Goal: Task Accomplishment & Management: Manage account settings

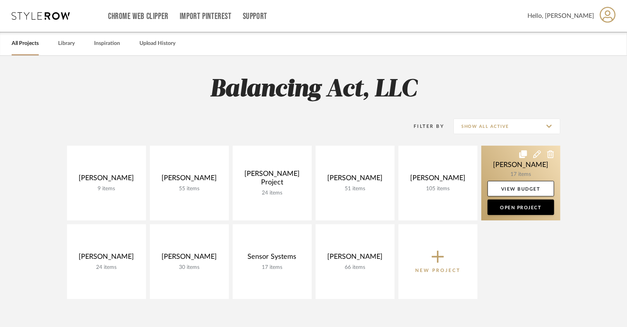
click at [487, 160] on link at bounding box center [520, 183] width 79 height 75
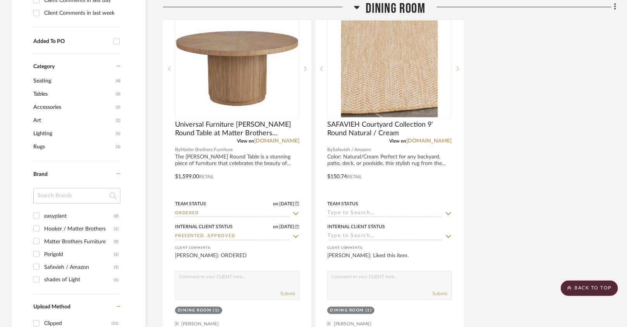
scroll to position [554, 0]
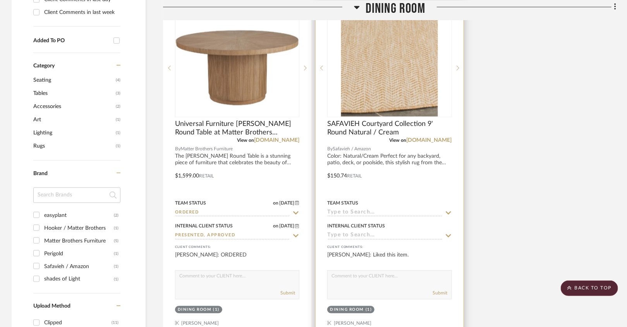
click at [341, 77] on img "0" at bounding box center [389, 68] width 97 height 97
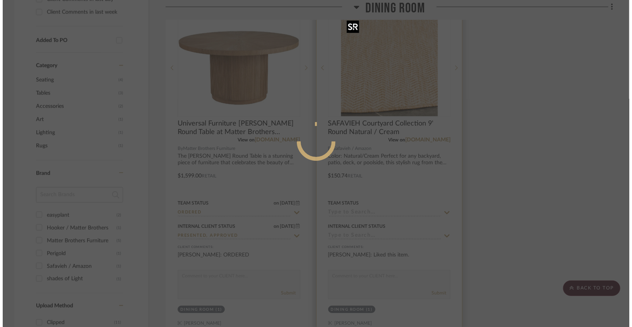
scroll to position [0, 0]
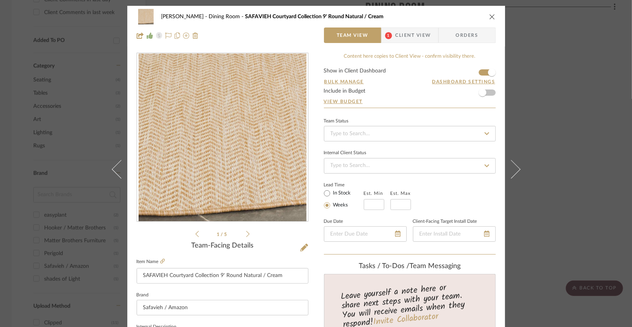
click at [491, 16] on icon "close" at bounding box center [493, 17] width 6 height 6
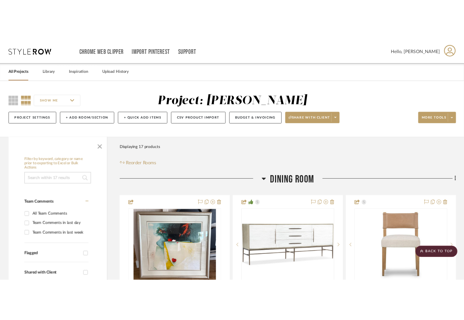
scroll to position [554, 0]
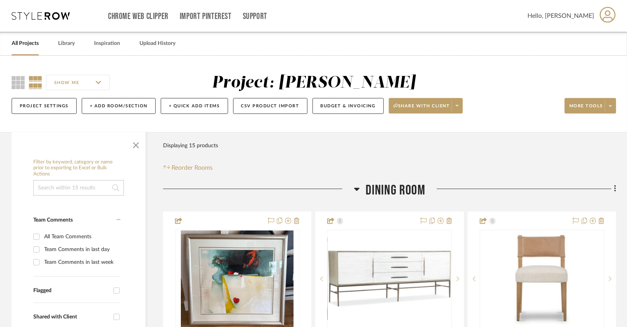
click at [80, 46] on div "All Projects Library Inspiration Upload History" at bounding box center [313, 44] width 627 height 24
click at [72, 45] on link "Library" at bounding box center [66, 43] width 17 height 10
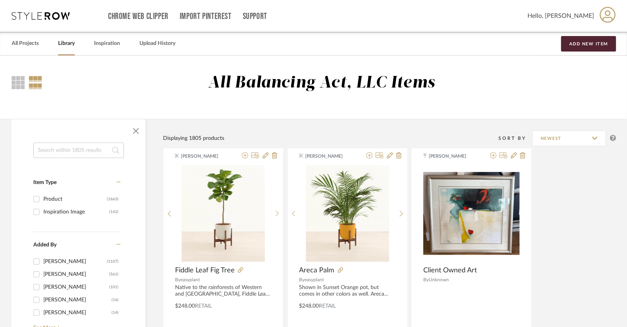
click at [78, 154] on input at bounding box center [78, 150] width 91 height 15
type input "rugs"
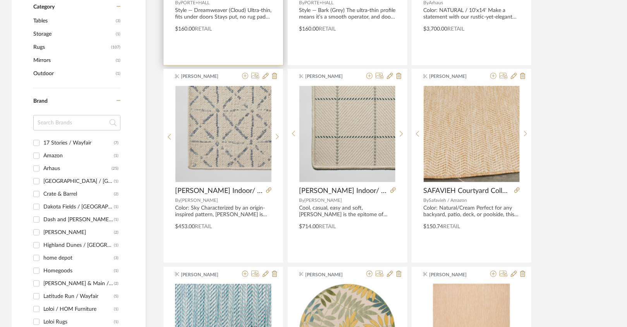
scroll to position [301, 0]
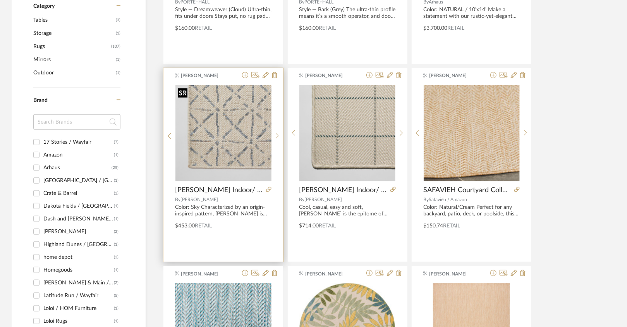
click at [236, 162] on img "0" at bounding box center [223, 133] width 96 height 96
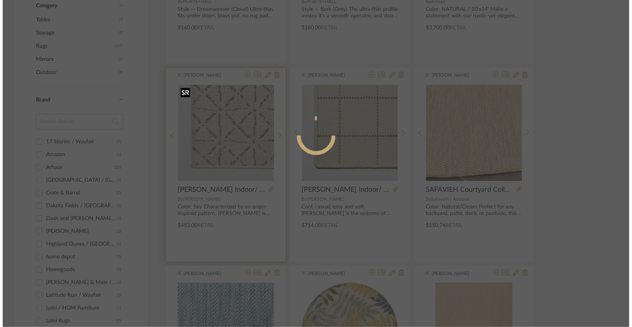
scroll to position [0, 0]
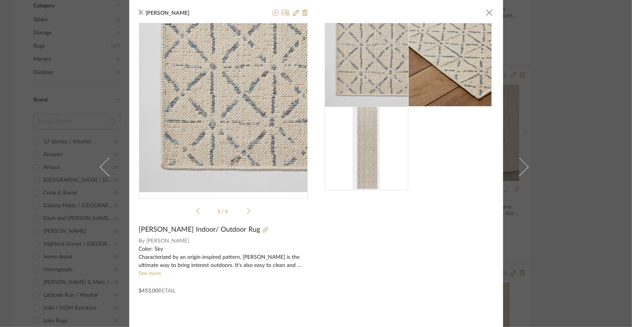
click at [247, 208] on icon at bounding box center [248, 211] width 3 height 7
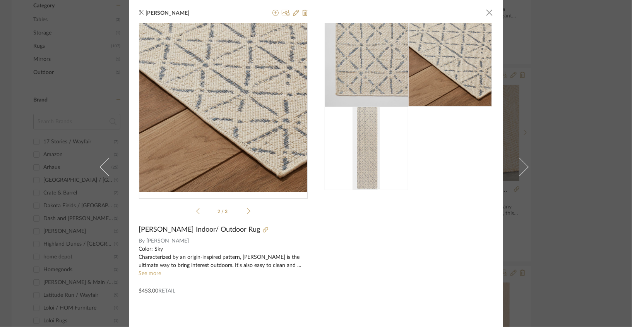
click at [247, 208] on icon at bounding box center [248, 211] width 3 height 7
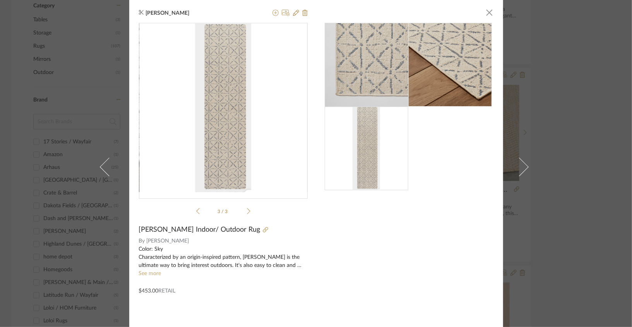
click at [247, 208] on icon at bounding box center [248, 211] width 3 height 7
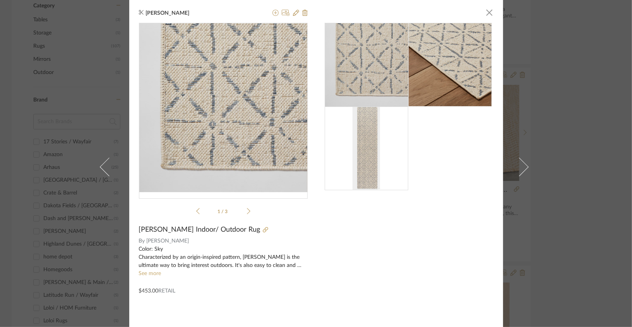
click at [491, 13] on div "PEGGY HERRMANN × 1 / 3 Finch Indoor/ Outdoor Rug By Ernesta Color: Sky Characte…" at bounding box center [316, 166] width 374 height 333
click at [484, 11] on span "button" at bounding box center [489, 12] width 15 height 15
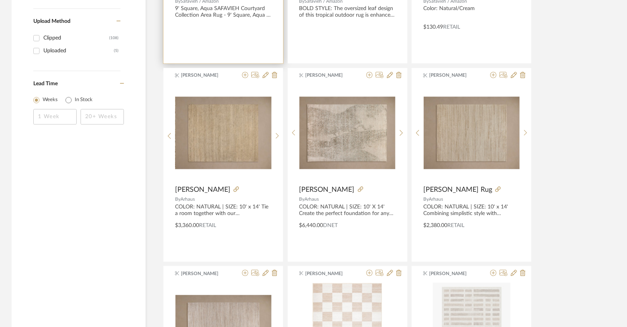
scroll to position [696, 0]
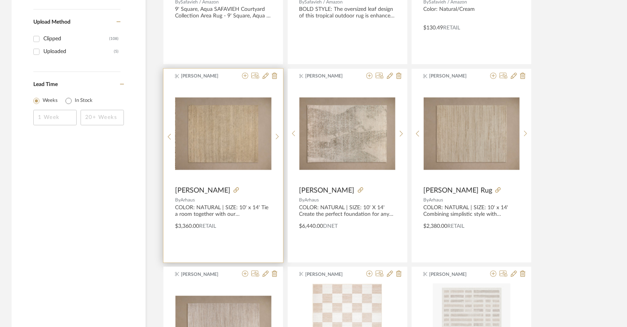
click at [230, 212] on div "COLOR: NATURAL | SIZE: 10' x 14' Tie a room together with our Farris Rug Collec…" at bounding box center [223, 211] width 96 height 13
click at [238, 162] on img "0" at bounding box center [223, 134] width 96 height 72
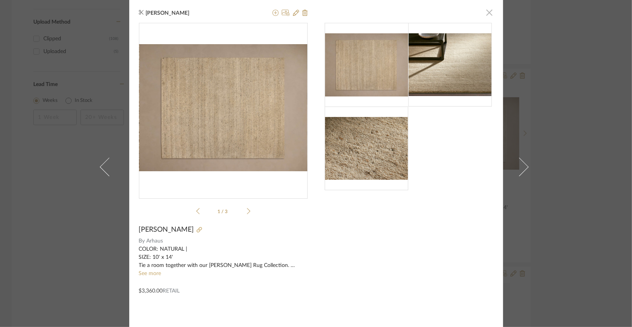
click at [488, 16] on span "button" at bounding box center [489, 12] width 15 height 15
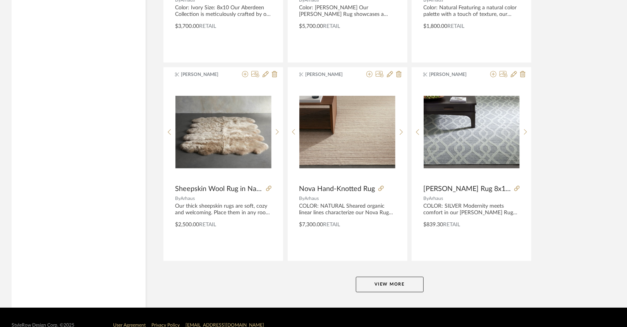
scroll to position [2284, 0]
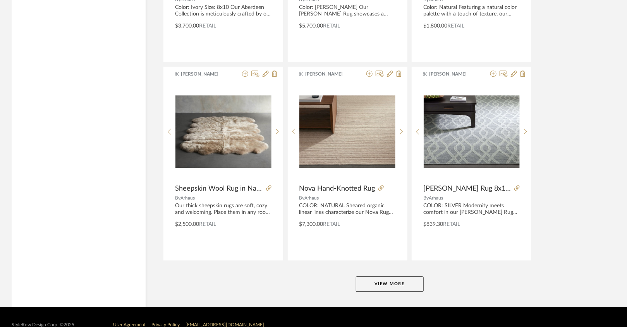
click at [380, 276] on button "View More" at bounding box center [390, 283] width 68 height 15
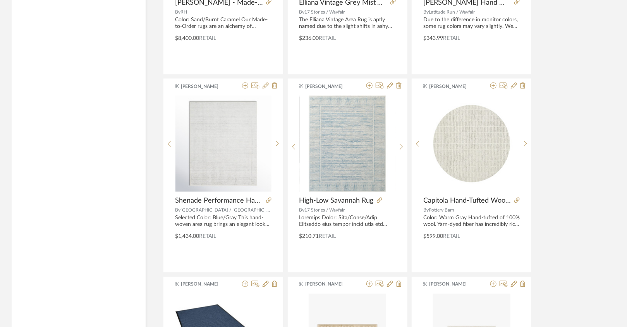
scroll to position [3263, 0]
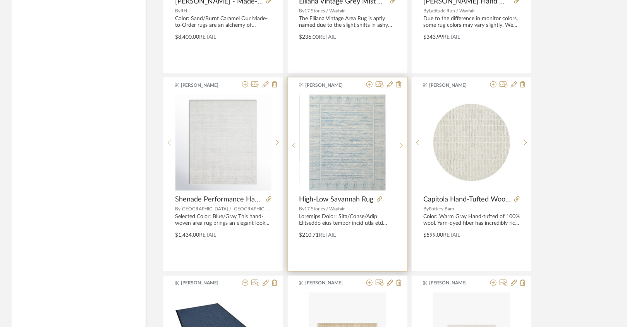
click at [402, 143] on icon at bounding box center [401, 146] width 3 height 7
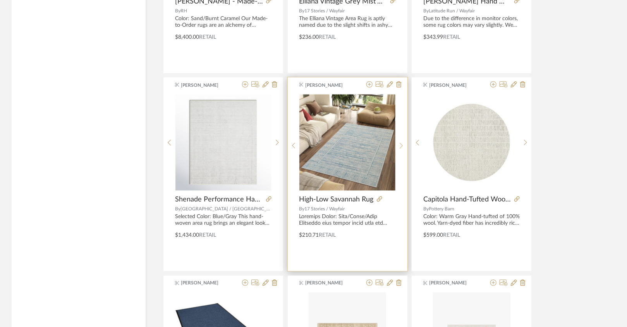
click at [402, 143] on icon at bounding box center [401, 146] width 3 height 7
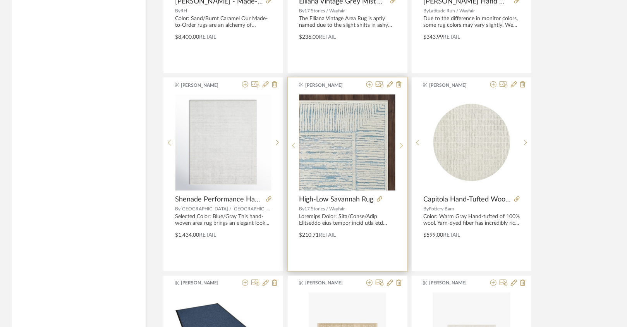
click at [402, 143] on icon at bounding box center [401, 146] width 3 height 7
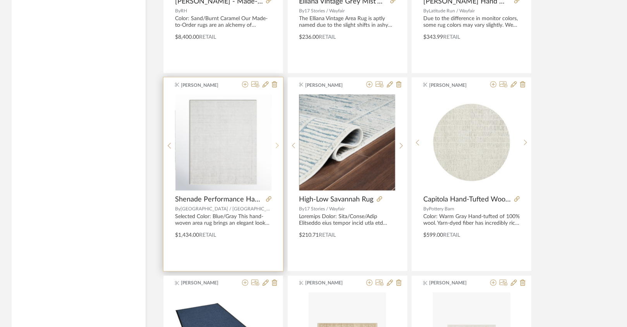
click at [274, 143] on sr-next-btn at bounding box center [277, 146] width 12 height 7
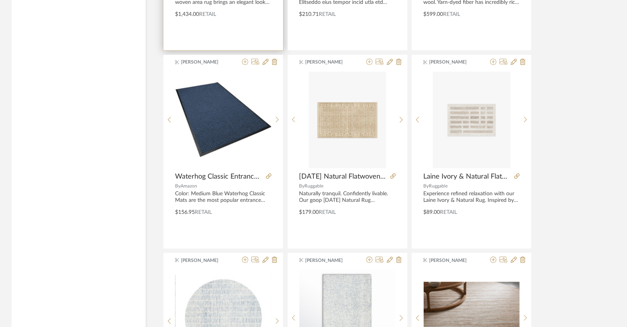
scroll to position [3482, 0]
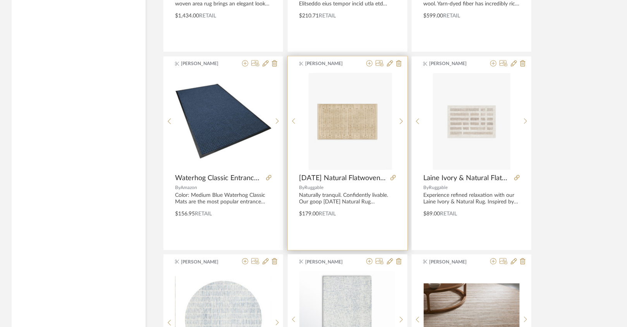
click at [395, 118] on div "0" at bounding box center [353, 121] width 108 height 97
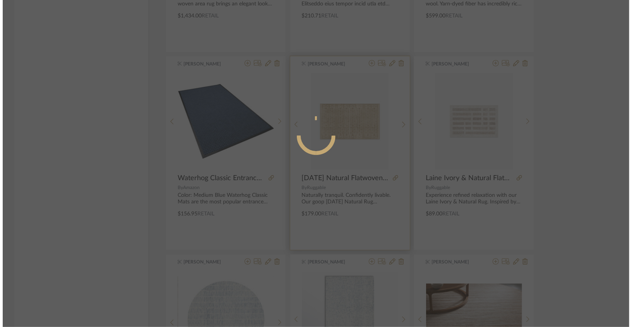
scroll to position [0, 0]
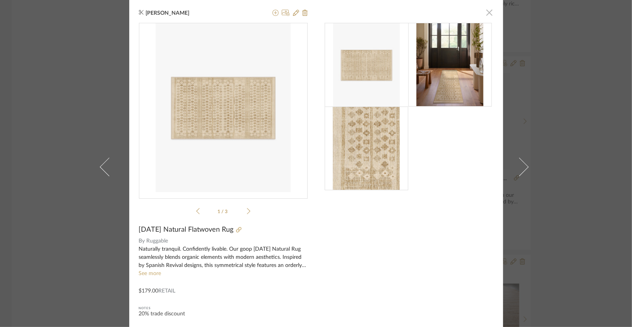
click at [490, 14] on span "button" at bounding box center [489, 12] width 15 height 15
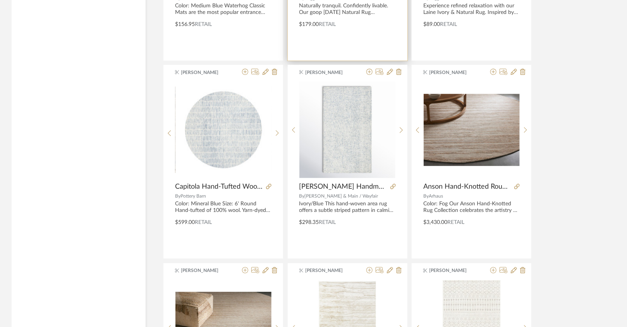
scroll to position [3672, 0]
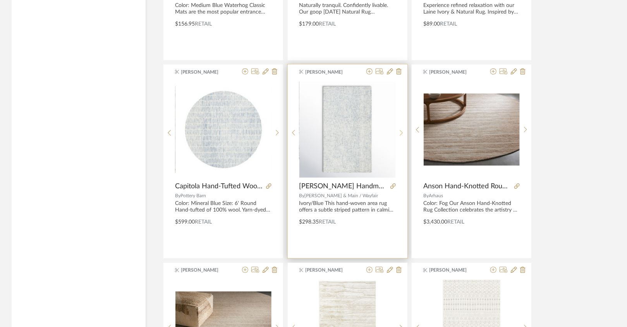
click at [400, 129] on icon at bounding box center [401, 132] width 3 height 7
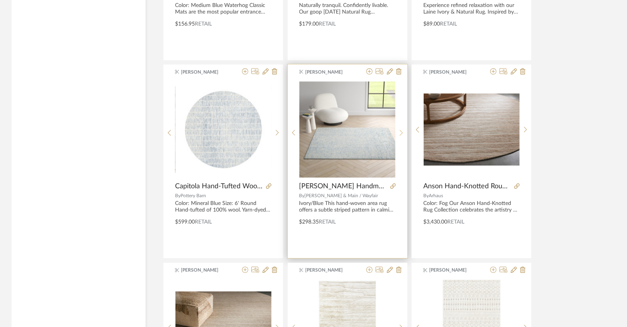
click at [400, 129] on icon at bounding box center [401, 132] width 3 height 7
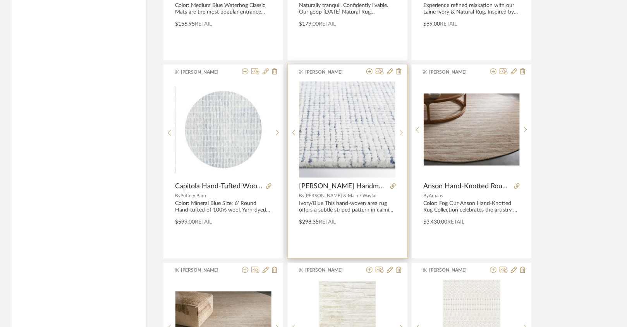
click at [400, 129] on icon at bounding box center [401, 132] width 3 height 7
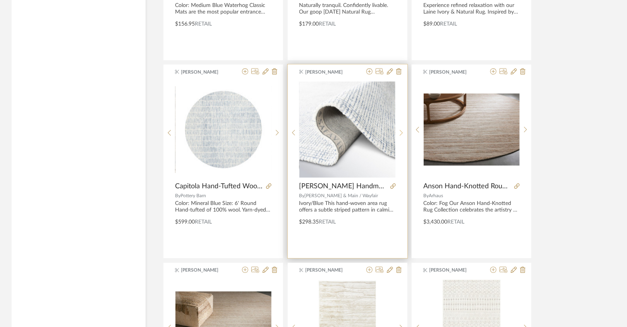
click at [400, 129] on icon at bounding box center [401, 132] width 3 height 7
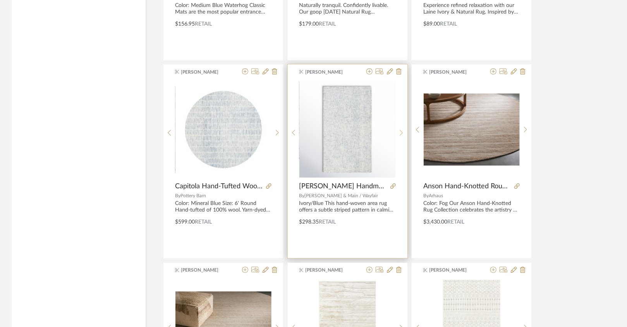
click at [399, 129] on sr-next-btn at bounding box center [401, 132] width 12 height 7
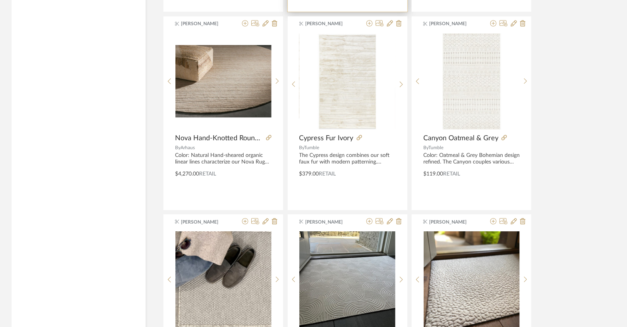
scroll to position [3920, 0]
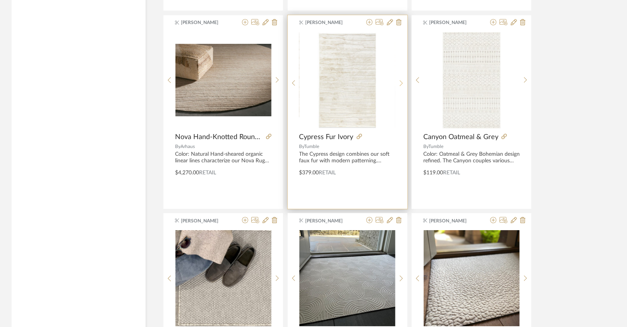
click at [402, 80] on icon at bounding box center [401, 83] width 3 height 7
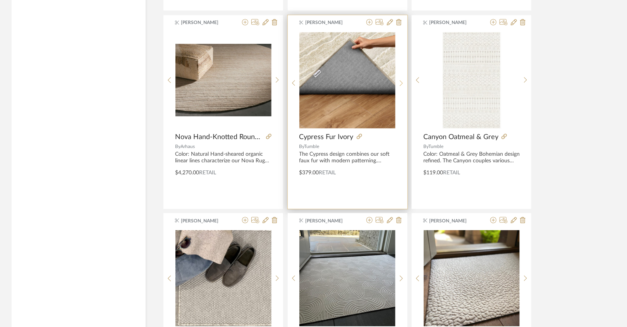
click at [402, 80] on icon at bounding box center [401, 83] width 3 height 7
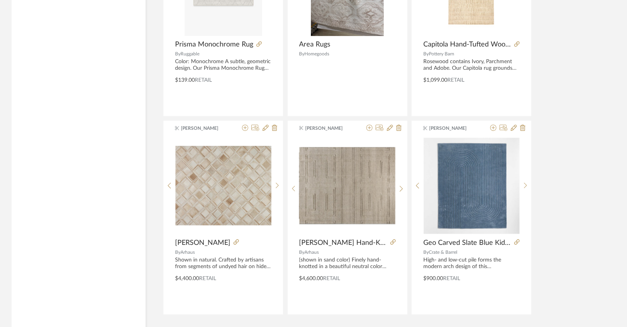
scroll to position [4668, 0]
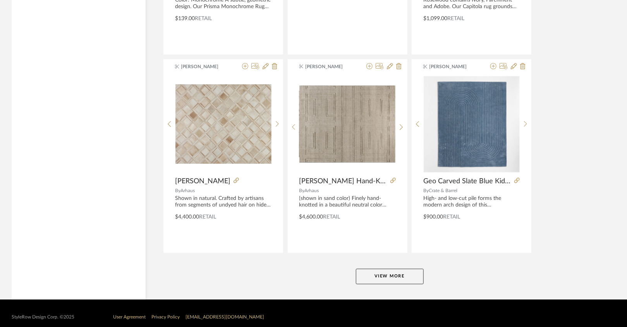
click at [390, 269] on button "View More" at bounding box center [390, 276] width 68 height 15
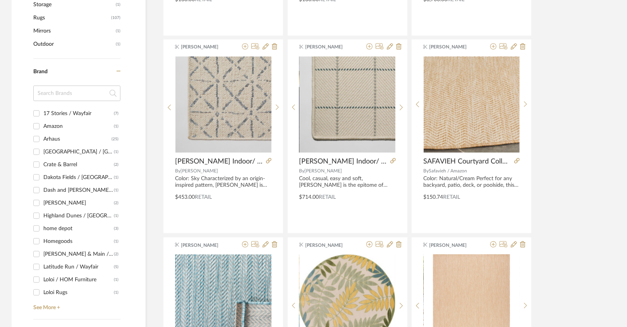
scroll to position [333, 0]
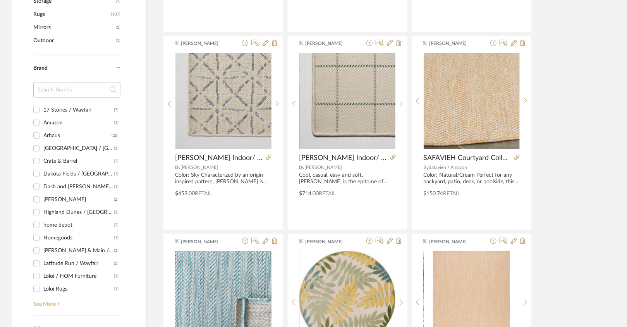
click at [59, 304] on link "See More +" at bounding box center [75, 301] width 89 height 12
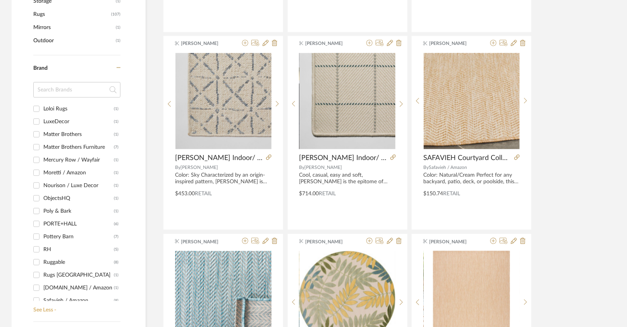
scroll to position [177, 0]
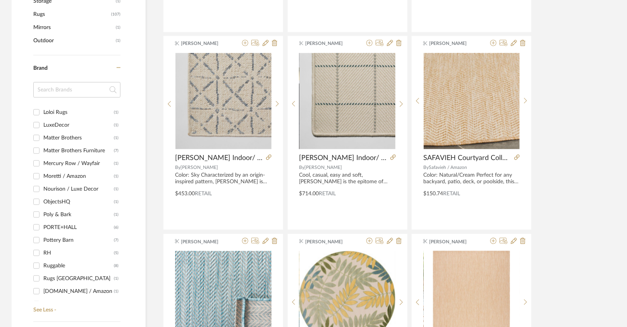
click at [39, 265] on input "Ruggable (8)" at bounding box center [36, 265] width 12 height 12
checkbox input "true"
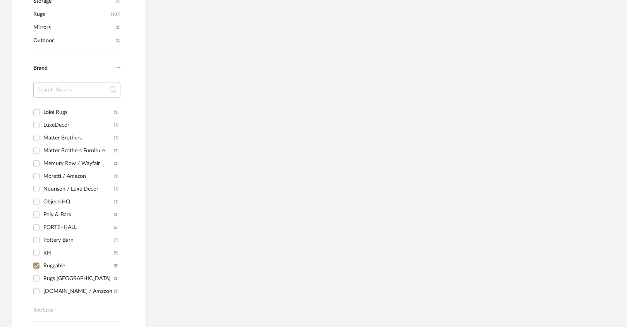
scroll to position [294, 0]
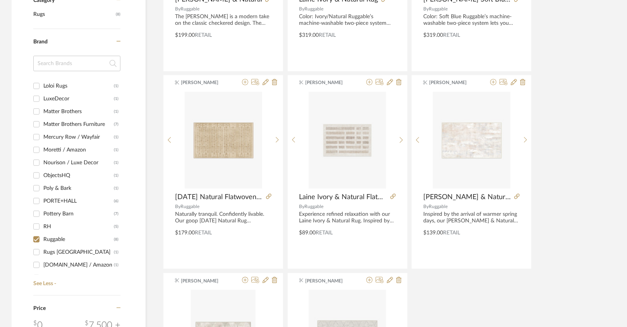
click at [39, 253] on input "Rugs USA (1)" at bounding box center [36, 252] width 12 height 12
checkbox input "true"
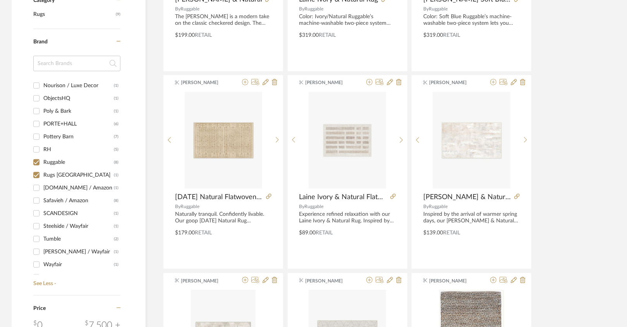
scroll to position [254, 0]
click at [38, 191] on input "Rugs.com / Amazon (1)" at bounding box center [36, 187] width 12 height 12
checkbox input "true"
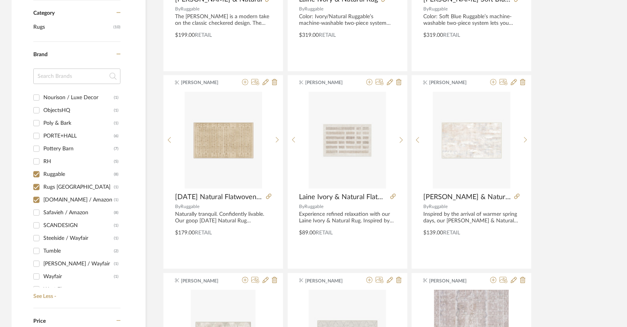
scroll to position [307, 0]
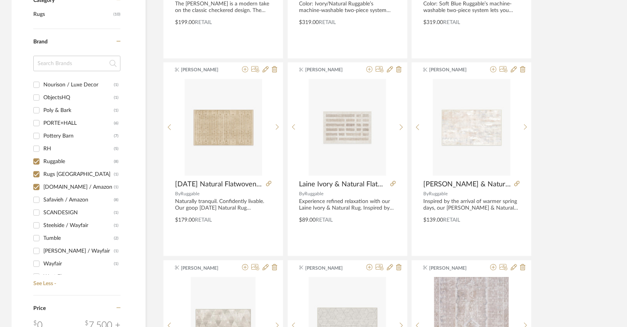
click at [38, 197] on input "Safavieh / Amazon (8)" at bounding box center [36, 200] width 12 height 12
checkbox input "true"
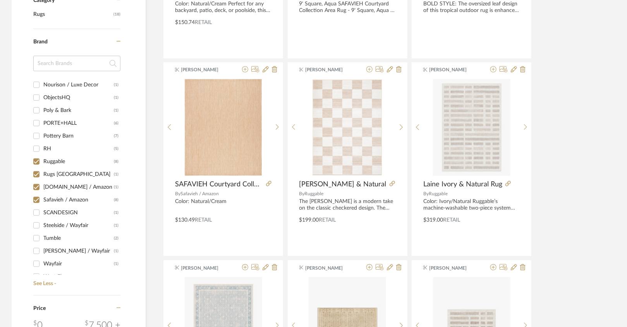
click at [38, 210] on input "SCANDESIGN (1)" at bounding box center [36, 212] width 12 height 12
checkbox input "true"
click at [38, 224] on input "Steelside / Wayfair (1)" at bounding box center [36, 225] width 12 height 12
checkbox input "true"
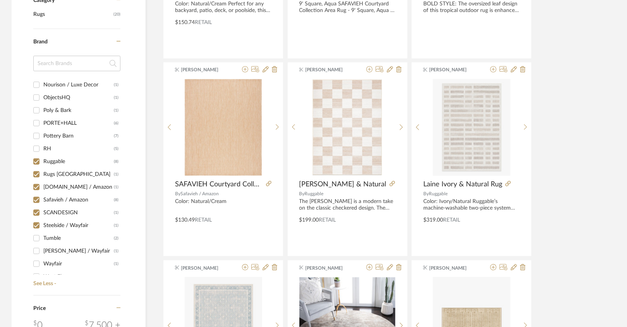
click at [38, 237] on input "Tumble (2)" at bounding box center [36, 238] width 12 height 12
checkbox input "true"
click at [36, 253] on input "Wade Logan / Wayfair (1)" at bounding box center [36, 251] width 12 height 12
checkbox input "true"
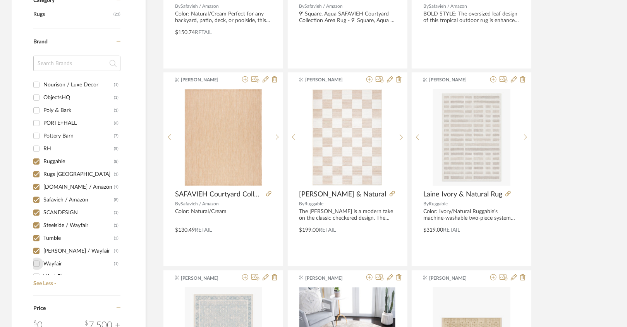
click at [36, 265] on input "Wayfair (1)" at bounding box center [36, 264] width 12 height 12
checkbox input "true"
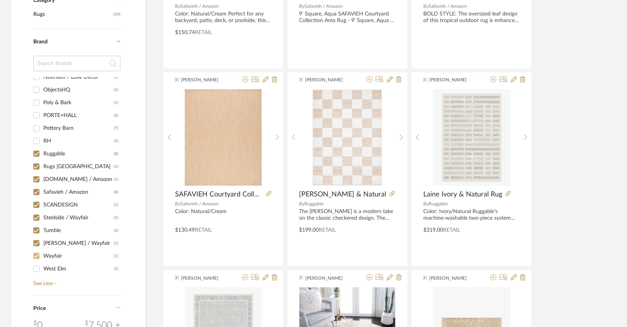
click at [36, 265] on input "West Elm (2)" at bounding box center [36, 269] width 12 height 12
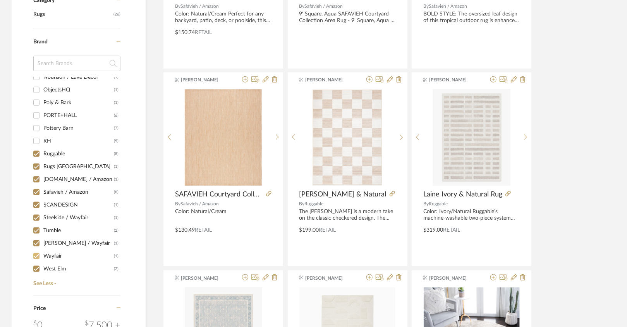
click at [36, 265] on input "West Elm (2)" at bounding box center [36, 269] width 12 height 12
checkbox input "false"
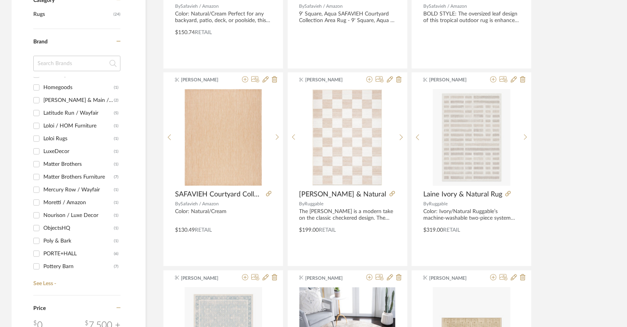
scroll to position [115, 0]
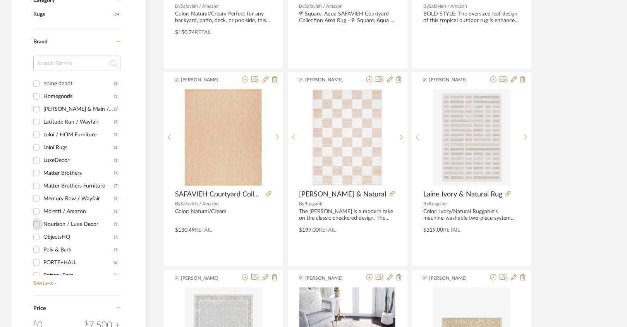
click at [41, 221] on input "Nourison / Luxe Decor (1)" at bounding box center [36, 224] width 12 height 12
checkbox input "true"
click at [40, 210] on input "Moretti / Amazon (1)" at bounding box center [36, 211] width 12 height 12
checkbox input "true"
click at [38, 196] on input "Mercury Row / Wayfair (1)" at bounding box center [36, 198] width 12 height 12
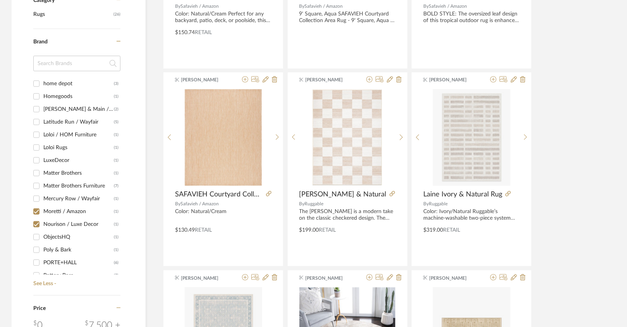
checkbox input "true"
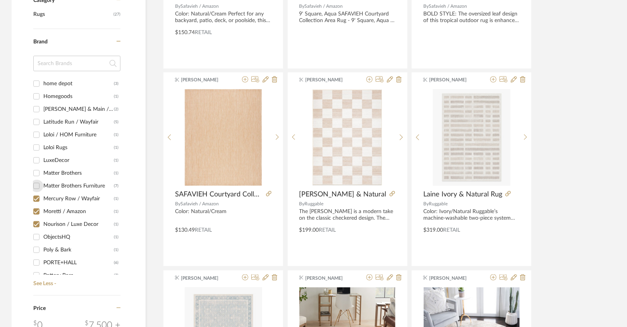
click at [38, 183] on input "Matter Brothers Furniture (7)" at bounding box center [36, 186] width 12 height 12
checkbox input "true"
click at [38, 175] on input "Matter Brothers (1)" at bounding box center [36, 173] width 12 height 12
checkbox input "true"
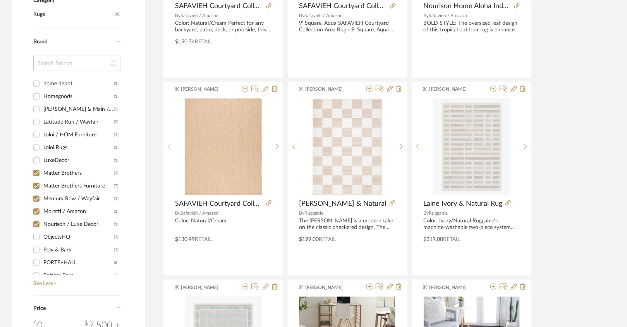
click at [39, 158] on input "LuxeDecor (1)" at bounding box center [36, 160] width 12 height 12
checkbox input "true"
click at [39, 148] on input "Loloi Rugs (1)" at bounding box center [36, 147] width 12 height 12
checkbox input "true"
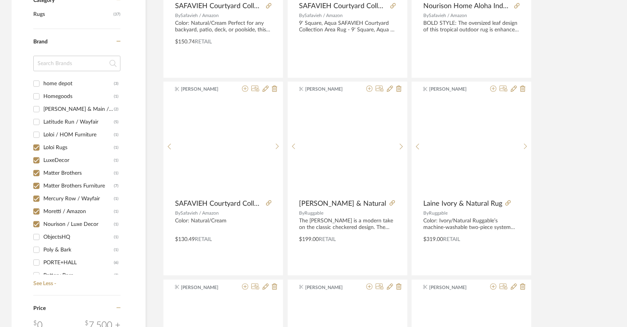
click at [39, 133] on input "Loloi / HOM Furniture (1)" at bounding box center [36, 135] width 12 height 12
checkbox input "true"
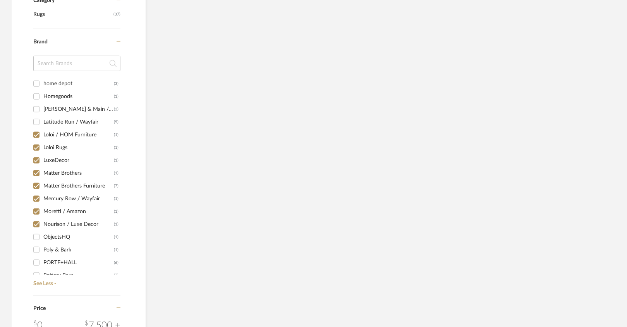
click at [39, 122] on input "Latitude Run / Wayfair (5)" at bounding box center [36, 122] width 12 height 12
checkbox input "false"
click at [38, 108] on input "Joss & Main / Wayfair (2)" at bounding box center [36, 109] width 12 height 12
checkbox input "true"
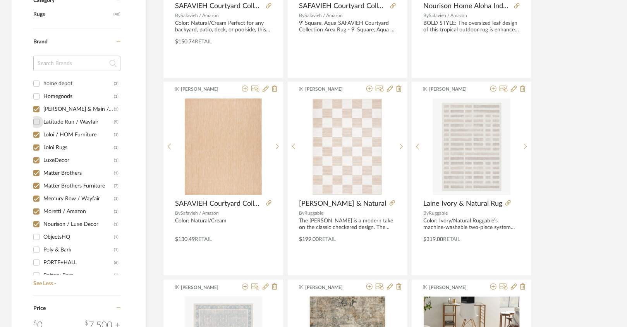
click at [37, 117] on input "Latitude Run / Wayfair (5)" at bounding box center [36, 122] width 12 height 12
checkbox input "true"
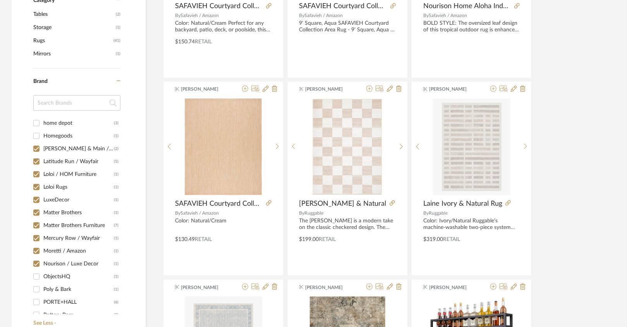
click at [38, 99] on input at bounding box center [76, 102] width 87 height 15
click at [36, 131] on input "Homegoods (1)" at bounding box center [36, 136] width 12 height 12
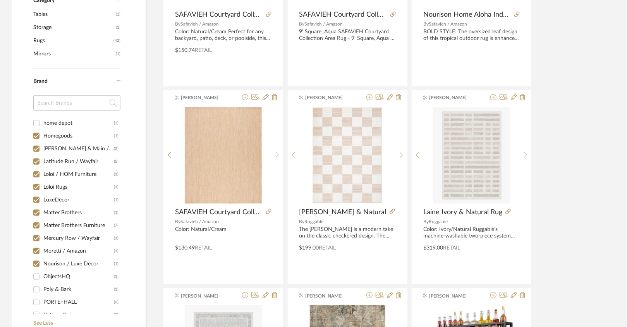
click at [36, 133] on input "Homegoods (1)" at bounding box center [36, 136] width 12 height 12
checkbox input "false"
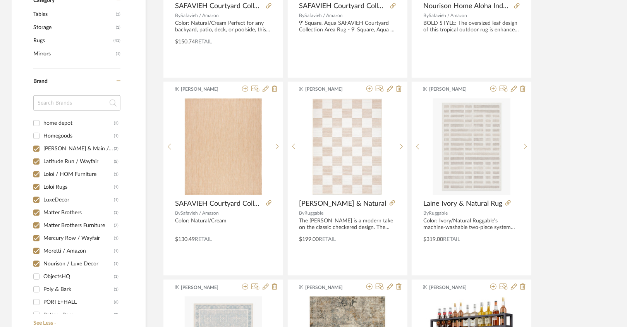
click at [138, 117] on div "rugs Item Type Product (45) Added By PEGGY HERRMANN (24) Alyssa Crowe (18) Nata…" at bounding box center [79, 182] width 134 height 692
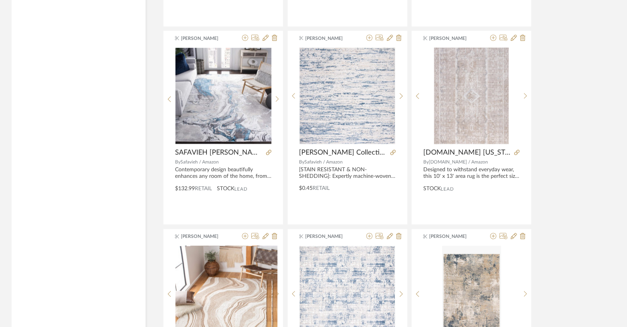
scroll to position [2135, 0]
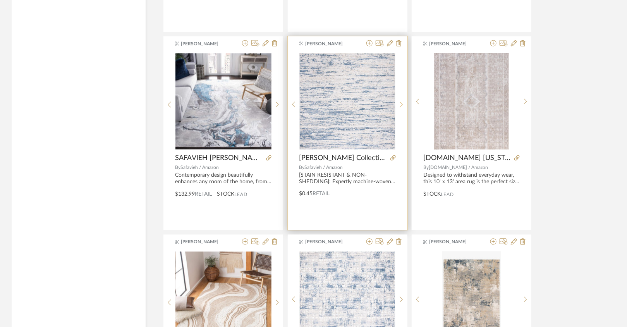
click at [399, 101] on sr-next-btn at bounding box center [401, 104] width 12 height 7
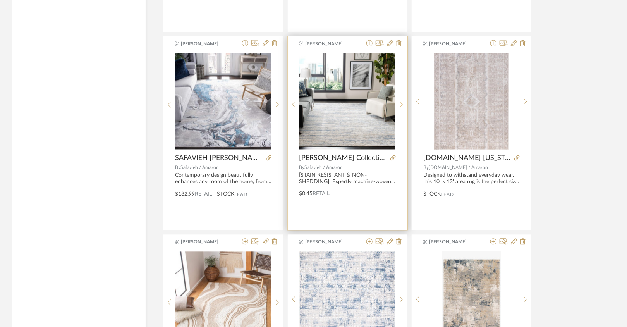
click at [399, 101] on sr-next-btn at bounding box center [401, 104] width 12 height 7
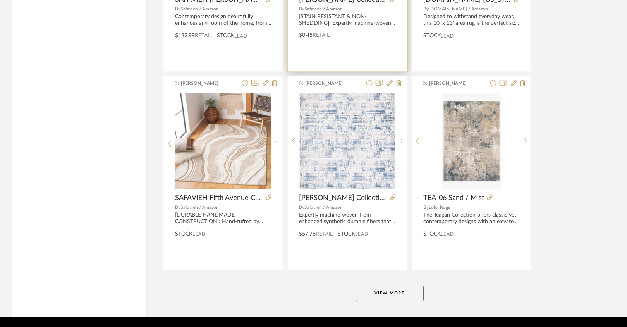
scroll to position [2294, 0]
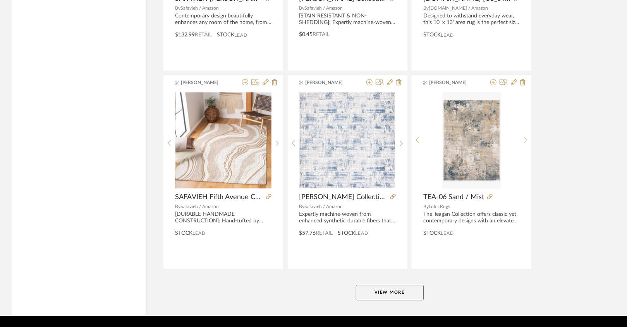
click at [381, 285] on button "View More" at bounding box center [390, 292] width 68 height 15
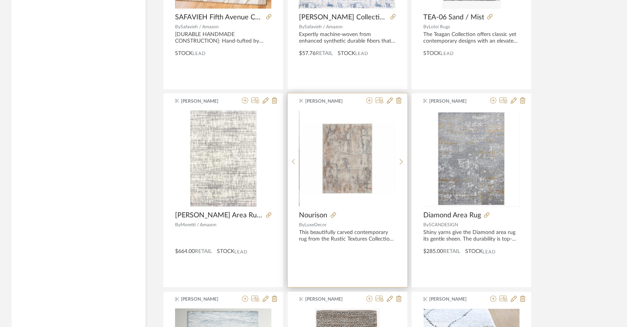
scroll to position [2476, 0]
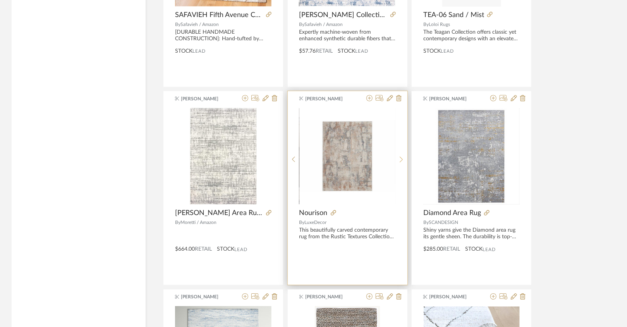
click at [405, 157] on sr-next-btn at bounding box center [401, 159] width 12 height 7
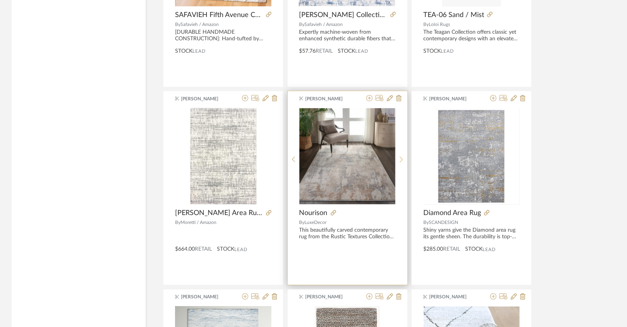
click at [405, 157] on sr-next-btn at bounding box center [401, 159] width 12 height 7
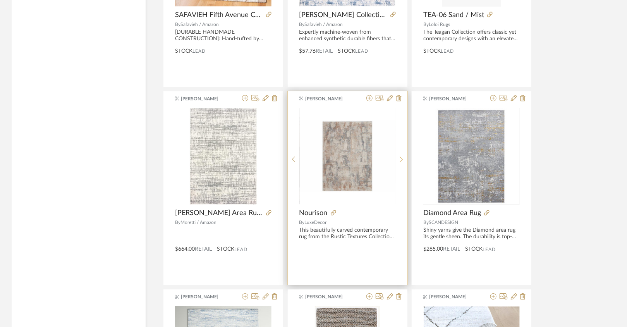
click at [405, 157] on sr-next-btn at bounding box center [401, 159] width 12 height 7
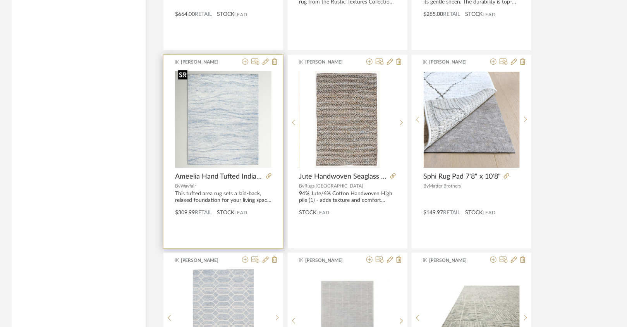
scroll to position [2710, 0]
click at [243, 114] on img "0" at bounding box center [223, 120] width 96 height 96
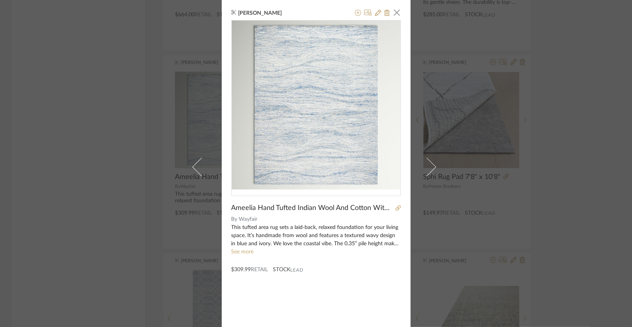
click at [308, 133] on img "0" at bounding box center [316, 105] width 169 height 169
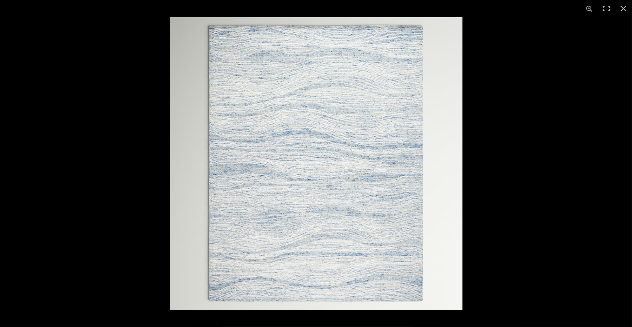
click at [318, 127] on img at bounding box center [316, 163] width 293 height 293
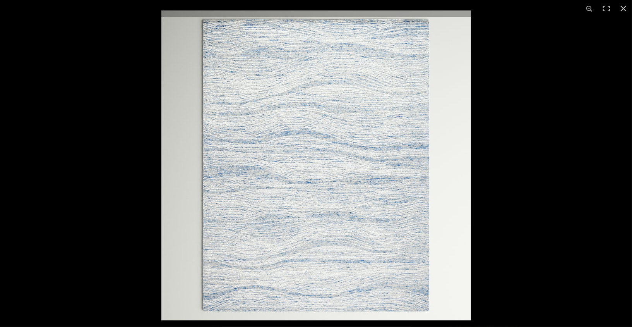
click at [307, 145] on img at bounding box center [317, 165] width 310 height 310
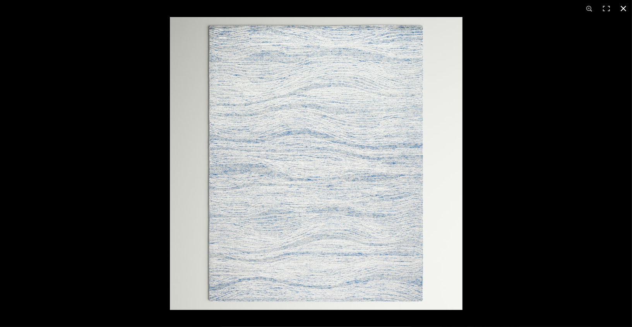
click at [627, 3] on button at bounding box center [623, 8] width 17 height 17
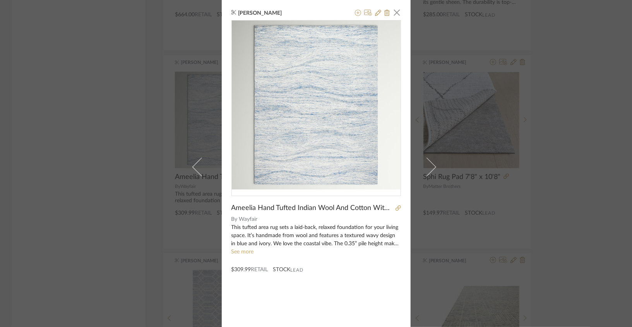
click at [466, 119] on div "Alyssa Crowe × Ameelia Hand Tufted Indian Wool And Cotton With Latex Abstract R…" at bounding box center [316, 163] width 632 height 327
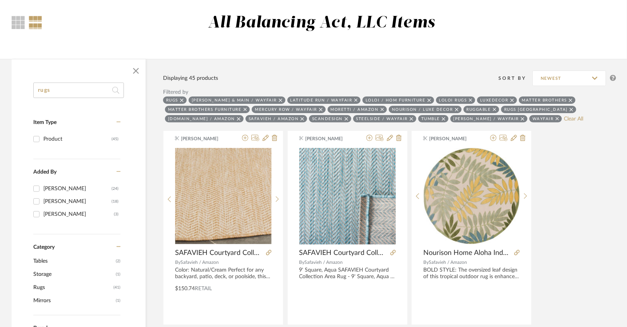
scroll to position [62, 0]
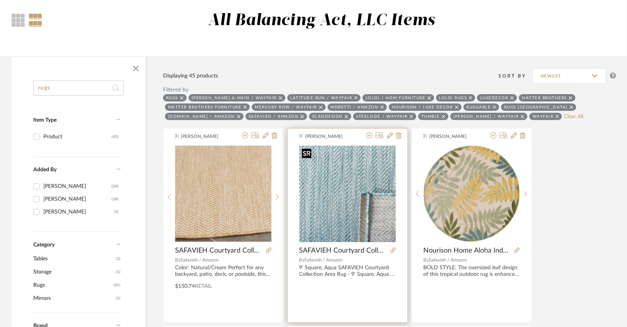
click at [347, 205] on img "0" at bounding box center [347, 194] width 96 height 96
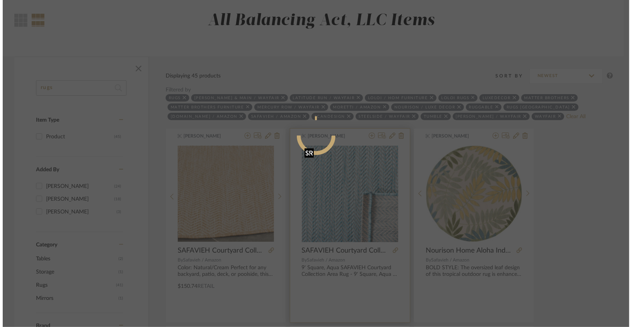
scroll to position [0, 0]
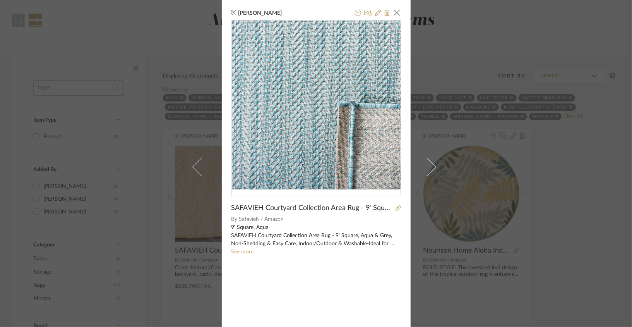
click at [458, 39] on div "PEGGY HERRMANN × SAFAVIEH Courtyard Collection Area Rug - 9' Square, Aqua & Gre…" at bounding box center [316, 163] width 632 height 327
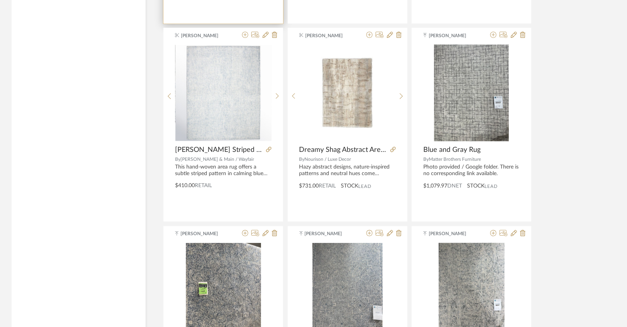
scroll to position [1749, 0]
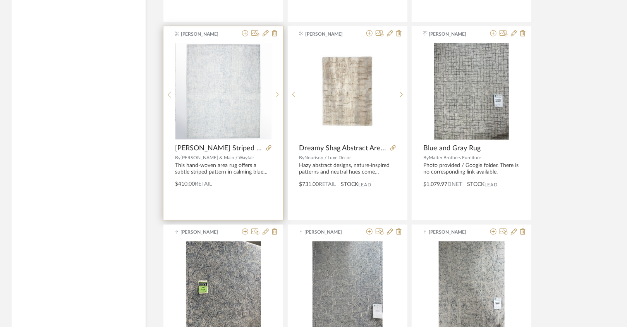
click at [277, 91] on icon at bounding box center [277, 94] width 3 height 7
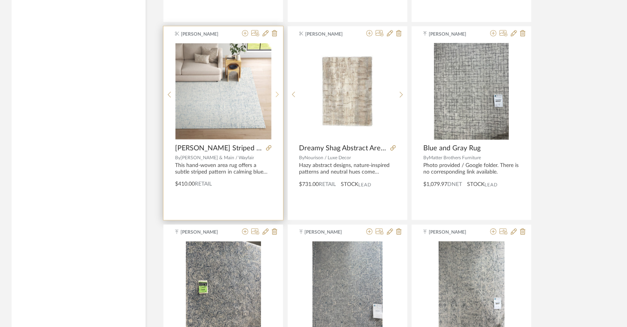
click at [277, 91] on icon at bounding box center [277, 94] width 3 height 7
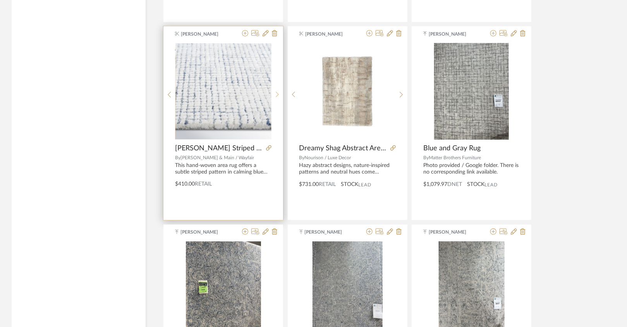
click at [277, 91] on icon at bounding box center [277, 94] width 3 height 7
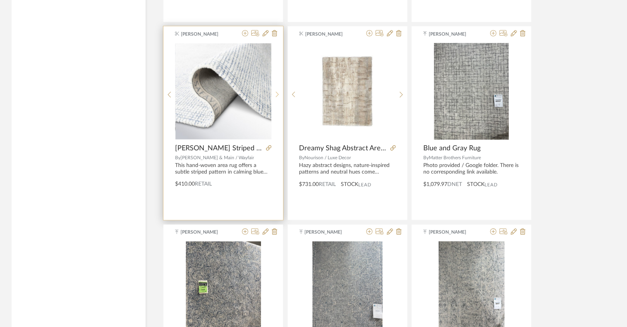
click at [274, 93] on sr-next-btn at bounding box center [277, 94] width 12 height 7
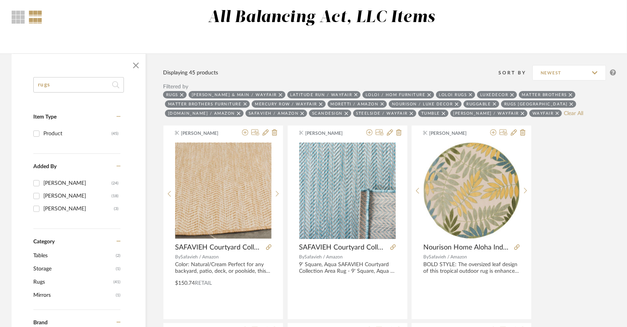
scroll to position [0, 0]
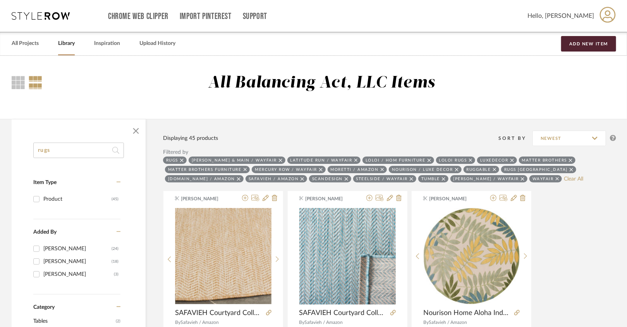
click at [103, 154] on input "rugs" at bounding box center [78, 150] width 91 height 15
click at [138, 130] on span "button" at bounding box center [136, 131] width 19 height 19
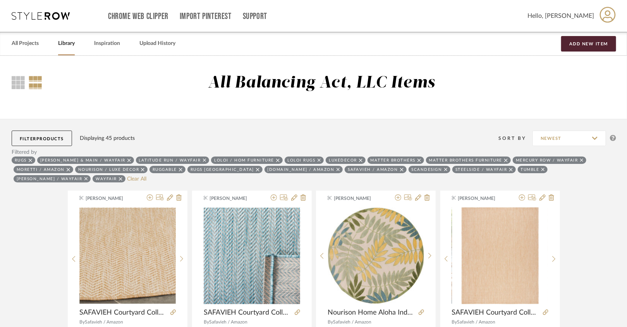
click at [64, 140] on span "Products" at bounding box center [49, 139] width 27 height 4
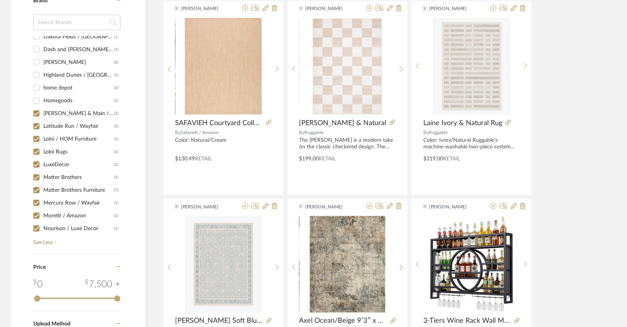
scroll to position [65, 0]
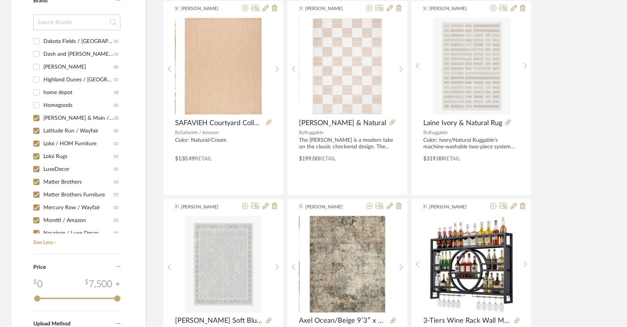
click at [40, 119] on input "Joss & Main / Wayfair (2)" at bounding box center [36, 118] width 12 height 12
checkbox input "false"
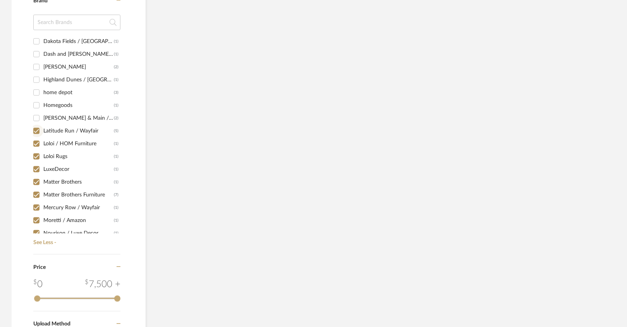
click at [40, 126] on input "Latitude Run / Wayfair (5)" at bounding box center [36, 131] width 12 height 12
checkbox input "false"
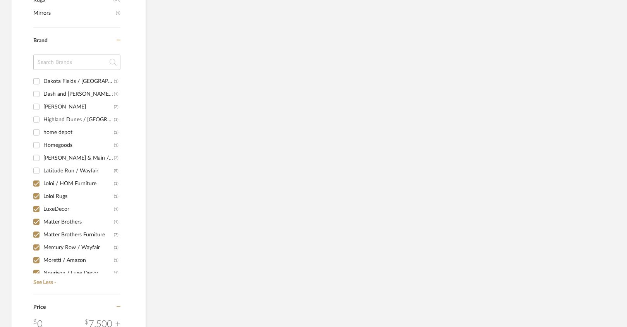
click at [40, 190] on input "Loloi Rugs (1)" at bounding box center [36, 196] width 12 height 12
checkbox input "false"
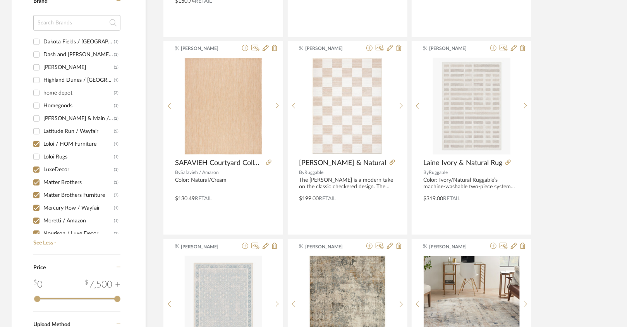
click at [42, 145] on input "Loloi / HOM Furniture (1)" at bounding box center [36, 144] width 12 height 12
checkbox input "false"
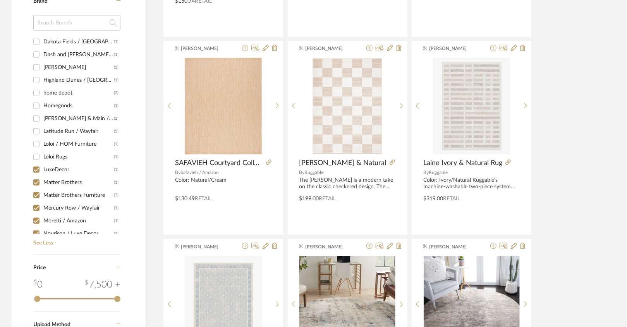
click at [43, 167] on div "LuxeDecor" at bounding box center [78, 169] width 70 height 12
click at [43, 167] on input "LuxeDecor (1)" at bounding box center [36, 169] width 12 height 12
checkbox input "false"
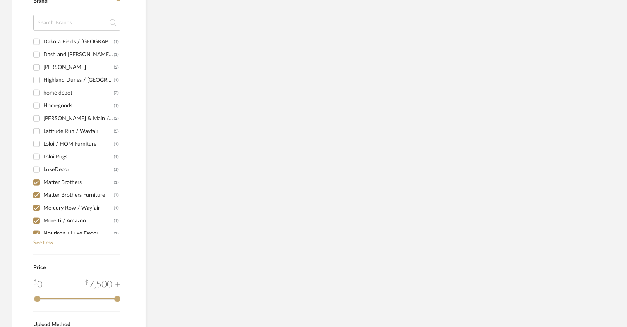
click at [43, 176] on div "Matter Brothers" at bounding box center [78, 182] width 70 height 12
click at [43, 176] on input "Matter Brothers (1)" at bounding box center [36, 182] width 12 height 12
checkbox input "false"
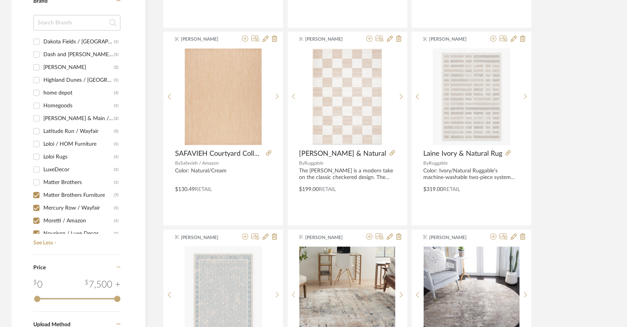
click at [41, 195] on input "Matter Brothers Furniture (7)" at bounding box center [36, 195] width 12 height 12
checkbox input "false"
click at [42, 208] on input "Mercury Row / Wayfair (1)" at bounding box center [36, 208] width 12 height 12
checkbox input "false"
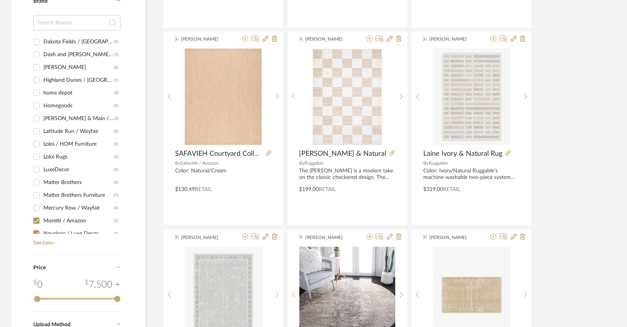
click at [63, 68] on div "[PERSON_NAME]" at bounding box center [78, 67] width 70 height 12
click at [43, 68] on input "Ernesta (2)" at bounding box center [36, 67] width 12 height 12
checkbox input "true"
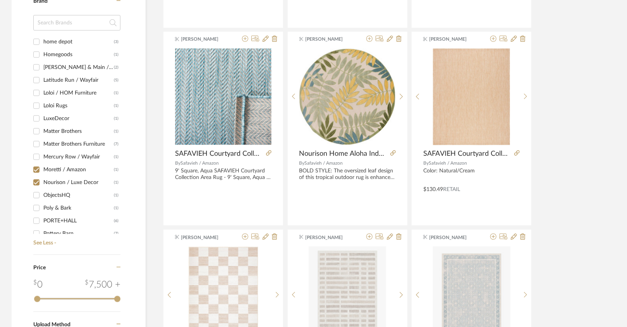
scroll to position [118, 0]
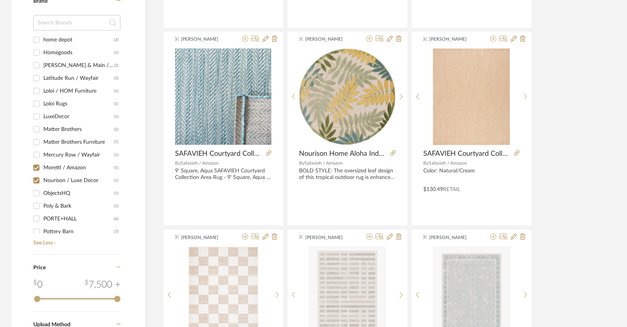
click at [61, 181] on div "Nourison / Luxe Decor" at bounding box center [78, 180] width 70 height 12
click at [43, 181] on input "Nourison / Luxe Decor (1)" at bounding box center [36, 180] width 12 height 12
click at [63, 174] on label "Nourison / Luxe Decor (1)" at bounding box center [80, 180] width 75 height 13
click at [43, 174] on input "Nourison / Luxe Decor (1)" at bounding box center [36, 180] width 12 height 12
checkbox input "true"
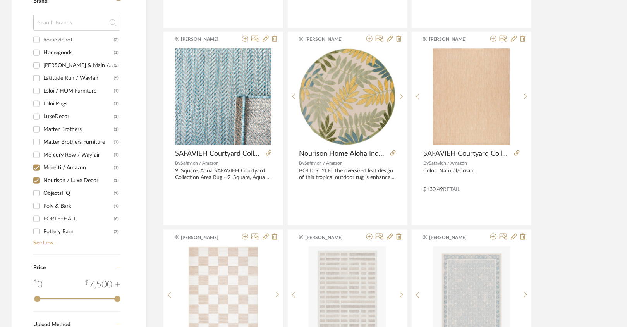
click at [65, 170] on div "Moretti / Amazon" at bounding box center [78, 168] width 70 height 12
click at [43, 170] on input "Moretti / Amazon (1)" at bounding box center [36, 168] width 12 height 12
checkbox input "false"
click at [64, 179] on div "Nourison / Luxe Decor" at bounding box center [78, 180] width 70 height 12
click at [43, 179] on input "Nourison / Luxe Decor (1)" at bounding box center [36, 180] width 12 height 12
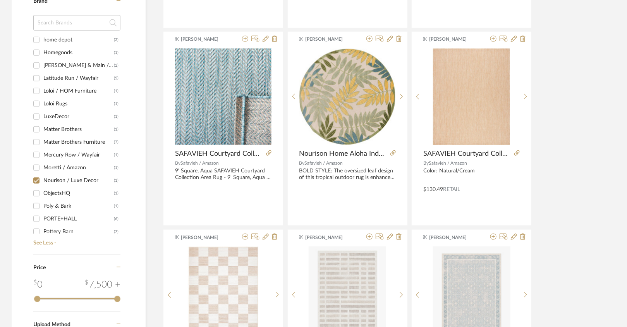
checkbox input "false"
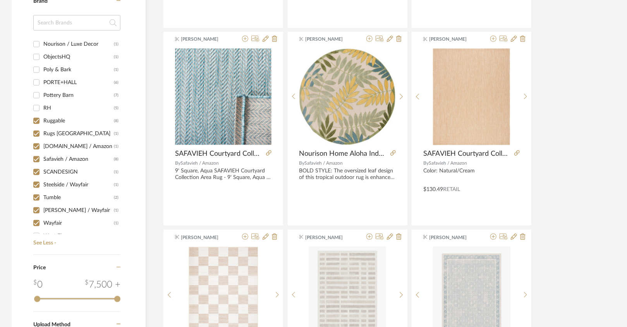
scroll to position [262, 0]
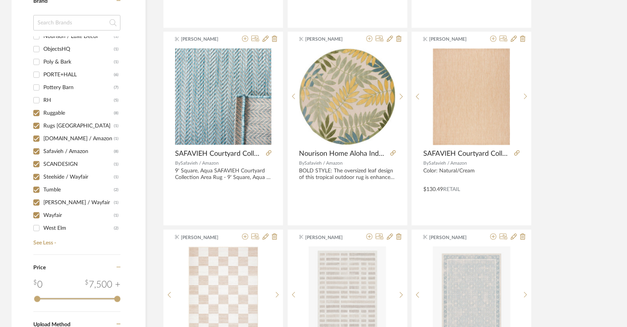
click at [59, 213] on div "Wayfair" at bounding box center [78, 215] width 70 height 12
click at [43, 213] on input "Wayfair (1)" at bounding box center [36, 215] width 12 height 12
checkbox input "false"
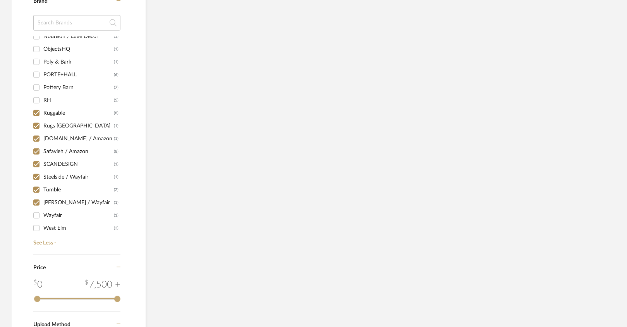
click at [59, 201] on div "Wade Logan / Wayfair" at bounding box center [78, 202] width 70 height 12
click at [43, 201] on input "Wade Logan / Wayfair (1)" at bounding box center [36, 202] width 12 height 12
checkbox input "false"
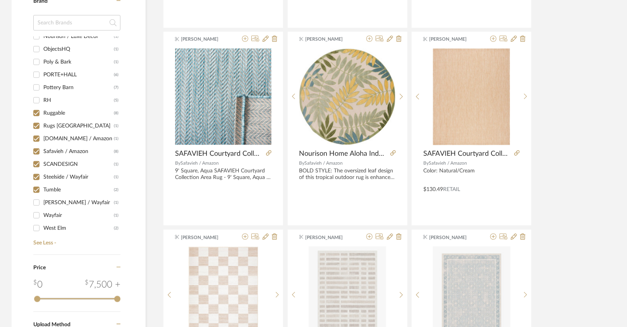
click at [56, 190] on div "Tumble" at bounding box center [78, 190] width 70 height 12
click at [43, 190] on input "Tumble (2)" at bounding box center [36, 190] width 12 height 12
checkbox input "false"
click at [59, 174] on div "Steelside / Wayfair" at bounding box center [78, 177] width 70 height 12
click at [43, 174] on input "Steelside / Wayfair (1)" at bounding box center [36, 177] width 12 height 12
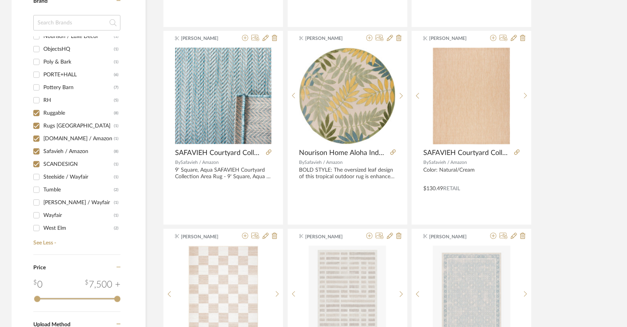
checkbox input "false"
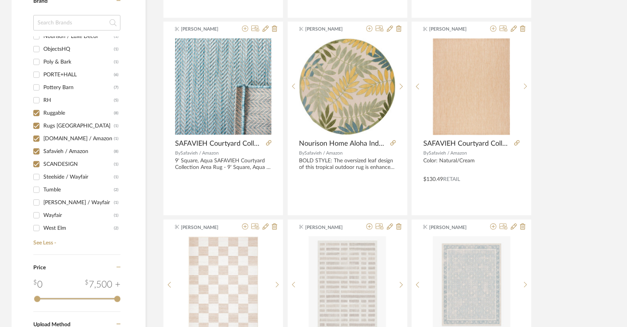
click at [57, 191] on div "Tumble" at bounding box center [78, 190] width 70 height 12
click at [43, 191] on input "Tumble (2)" at bounding box center [36, 190] width 12 height 12
checkbox input "true"
click at [58, 162] on div "SCANDESIGN" at bounding box center [78, 164] width 70 height 12
click at [43, 162] on input "SCANDESIGN (1)" at bounding box center [36, 164] width 12 height 12
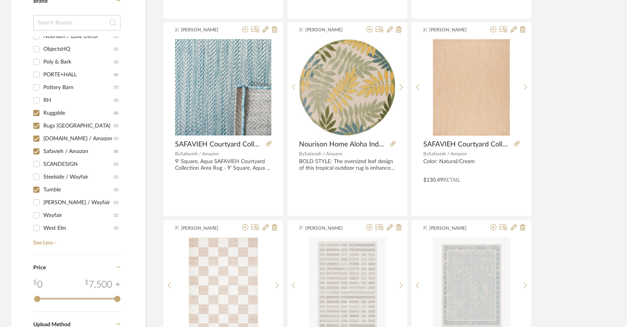
checkbox input "false"
click at [61, 147] on div "Safavieh / Amazon" at bounding box center [78, 151] width 70 height 12
click at [43, 147] on input "Safavieh / Amazon (8)" at bounding box center [36, 151] width 12 height 12
checkbox input "false"
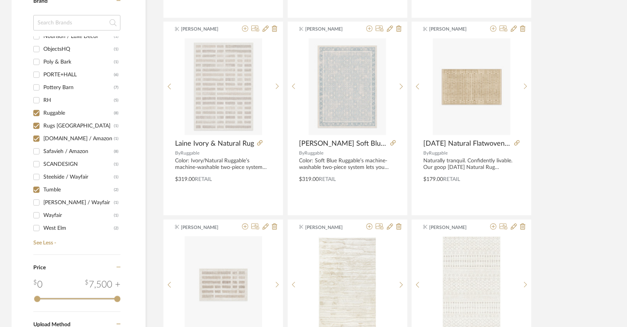
click at [64, 133] on div "Rugs.com / Amazon" at bounding box center [78, 138] width 70 height 12
click at [43, 133] on input "Rugs.com / Amazon (1)" at bounding box center [36, 138] width 12 height 12
checkbox input "false"
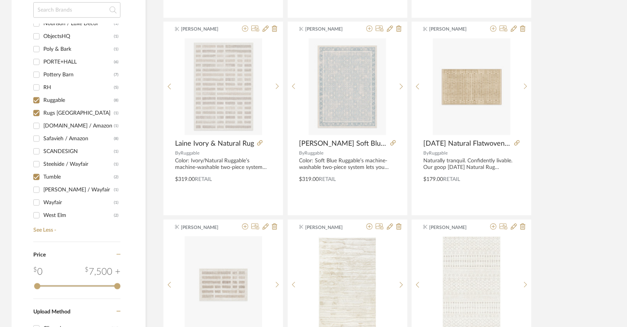
scroll to position [335, 0]
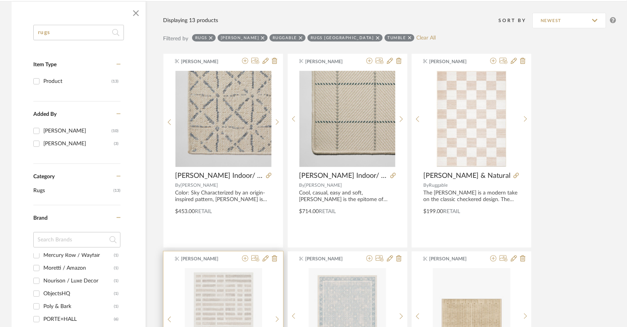
scroll to position [125, 0]
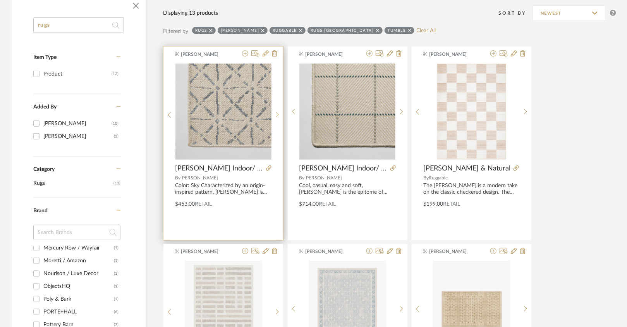
click at [278, 115] on icon at bounding box center [277, 115] width 3 height 7
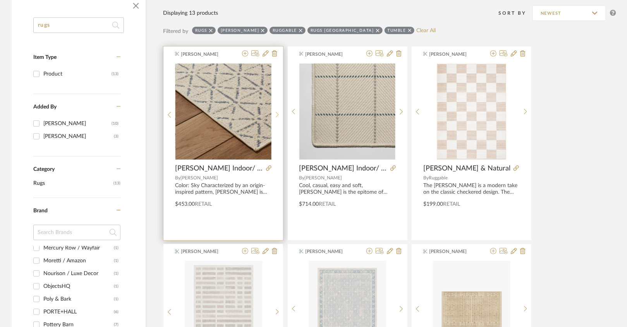
click at [278, 115] on icon at bounding box center [277, 115] width 3 height 7
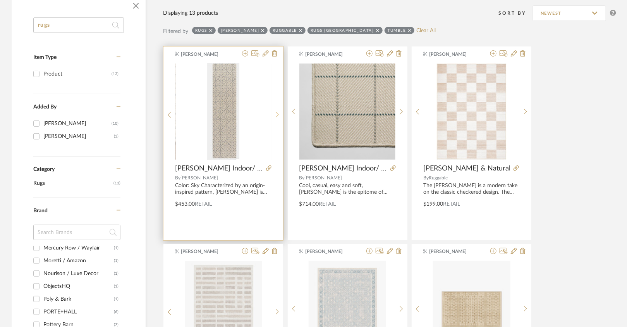
click at [278, 115] on icon at bounding box center [277, 115] width 3 height 7
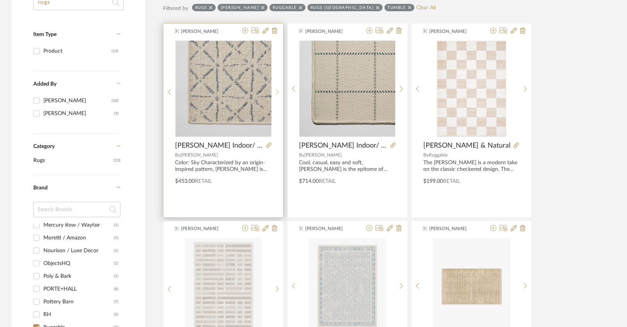
scroll to position [152, 0]
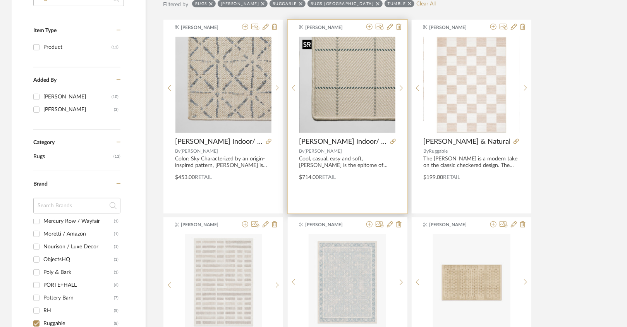
click at [380, 91] on img "0" at bounding box center [347, 85] width 96 height 96
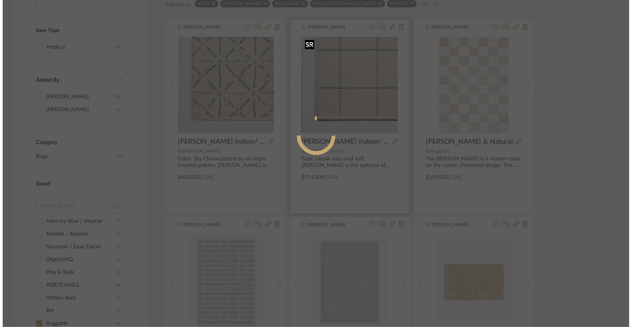
scroll to position [0, 0]
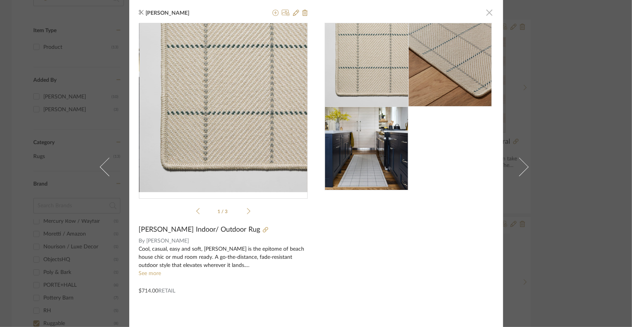
click at [486, 14] on span "button" at bounding box center [489, 12] width 15 height 15
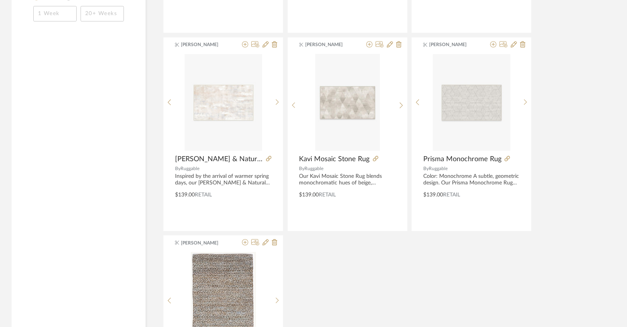
scroll to position [729, 0]
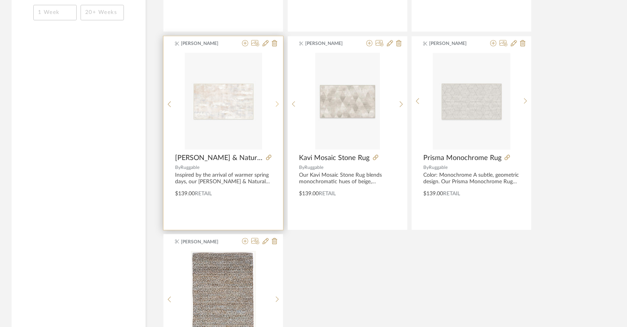
click at [276, 101] on icon at bounding box center [277, 104] width 3 height 7
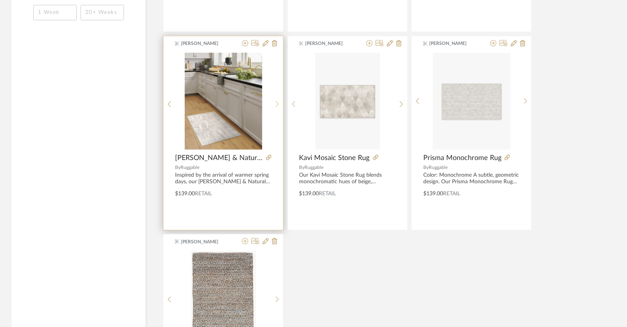
click at [276, 101] on icon at bounding box center [277, 104] width 3 height 7
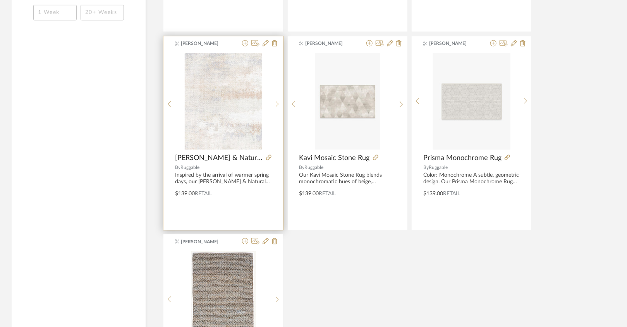
click at [274, 101] on sr-next-btn at bounding box center [277, 104] width 12 height 7
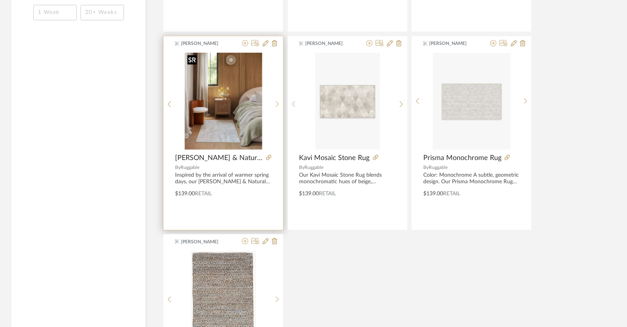
click at [248, 101] on img "3" at bounding box center [223, 101] width 77 height 97
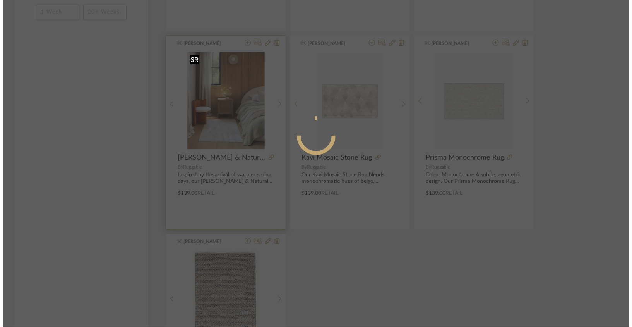
scroll to position [0, 0]
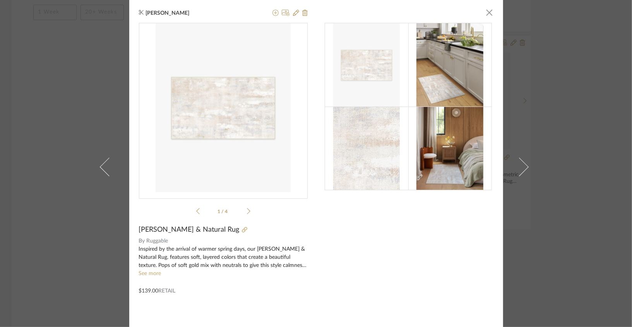
click at [363, 127] on img at bounding box center [366, 149] width 67 height 84
click at [365, 90] on img at bounding box center [366, 65] width 67 height 84
click at [247, 213] on icon at bounding box center [248, 211] width 3 height 7
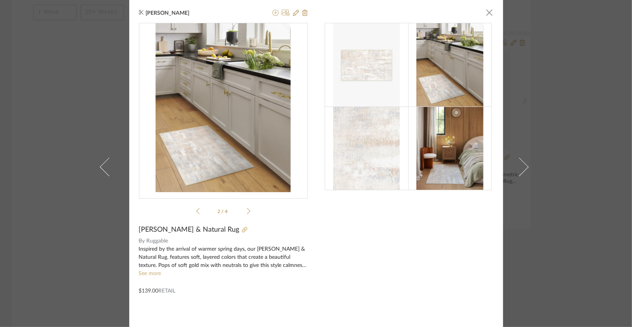
click at [247, 213] on icon at bounding box center [248, 211] width 3 height 7
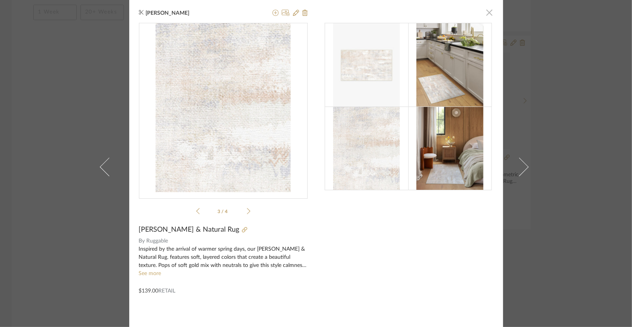
click at [486, 14] on span "button" at bounding box center [489, 12] width 15 height 15
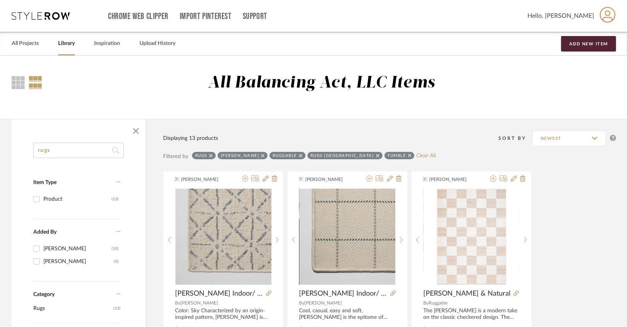
click at [41, 43] on div "All Projects Library Inspiration Upload History Add New Item" at bounding box center [313, 44] width 627 height 24
click at [35, 43] on link "All Projects" at bounding box center [25, 43] width 27 height 10
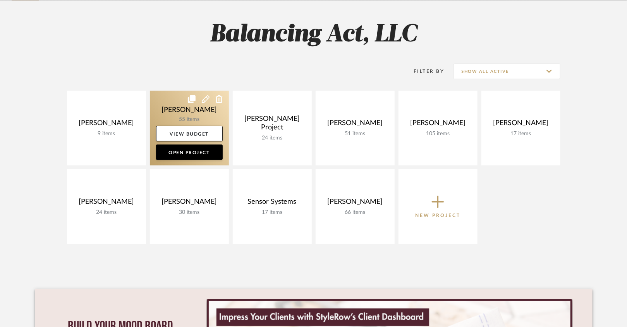
scroll to position [72, 0]
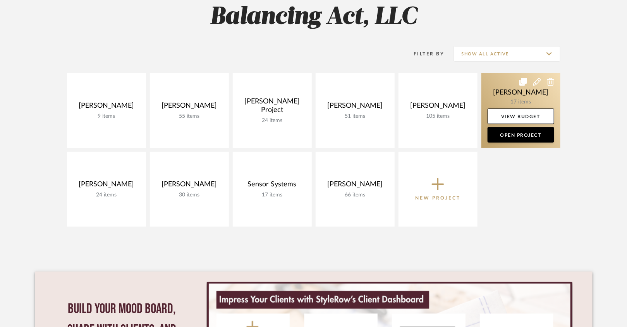
click at [501, 87] on link at bounding box center [520, 110] width 79 height 75
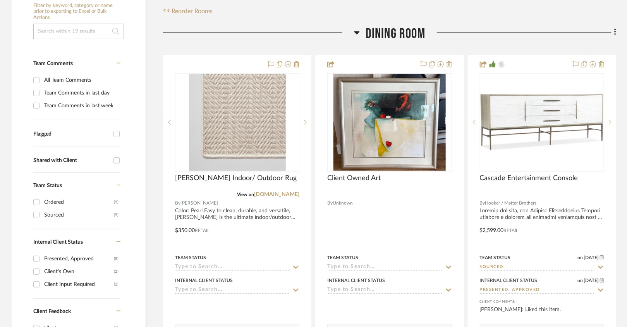
scroll to position [165, 0]
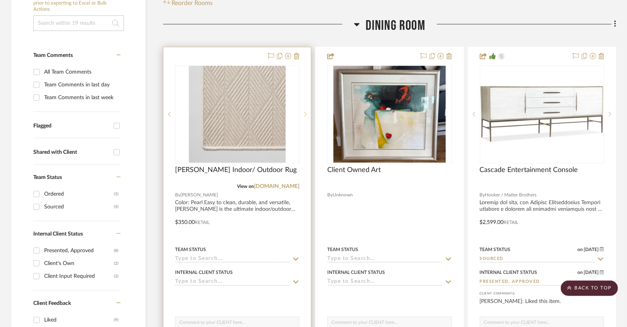
click at [309, 112] on sr-next-btn at bounding box center [305, 114] width 12 height 5
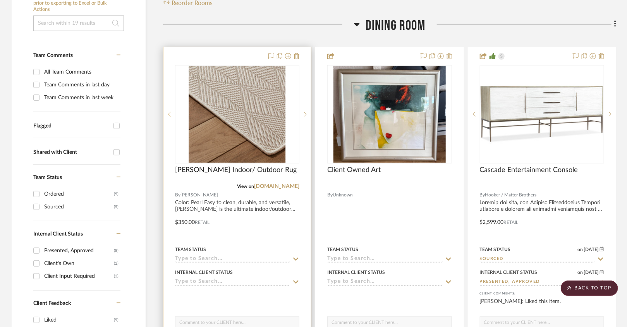
click at [172, 116] on div at bounding box center [169, 114] width 12 height 98
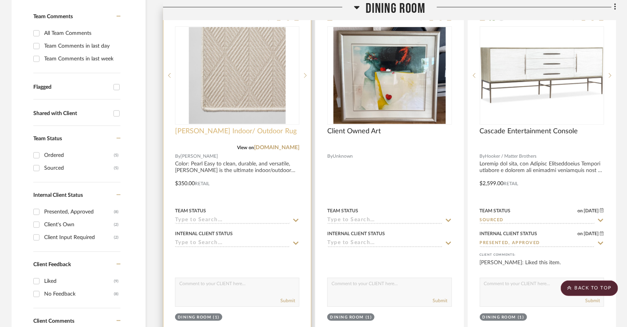
scroll to position [186, 0]
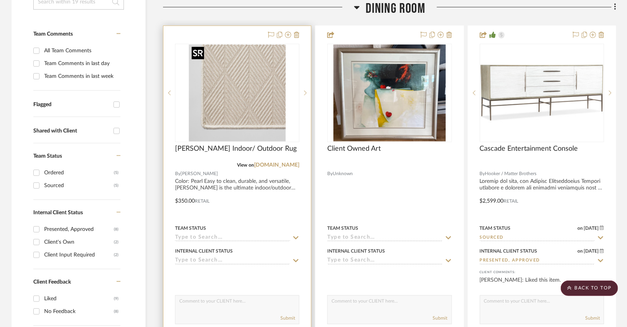
click at [277, 62] on img "0" at bounding box center [237, 93] width 97 height 97
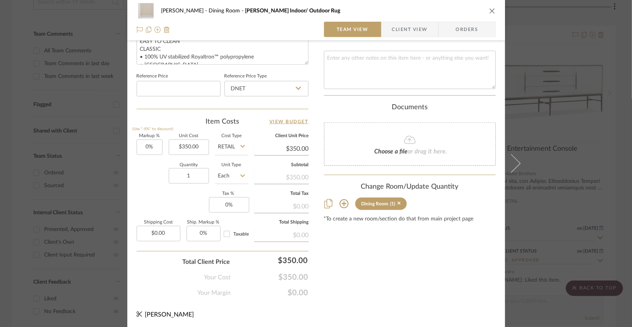
scroll to position [389, 0]
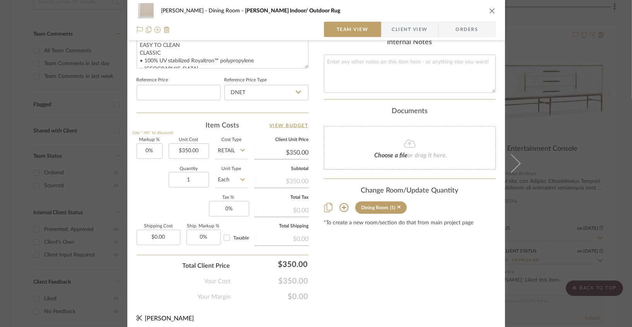
click at [381, 205] on div "Dining Room" at bounding box center [375, 207] width 27 height 5
click at [398, 206] on icon at bounding box center [399, 207] width 3 height 3
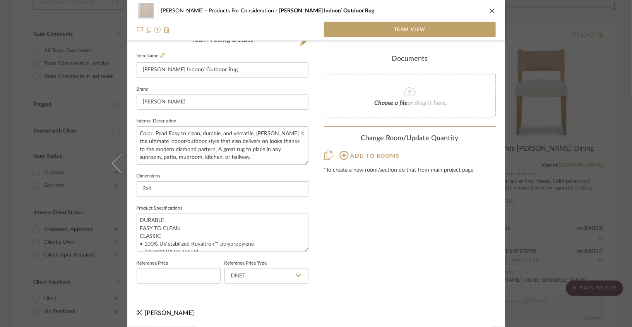
scroll to position [205, 0]
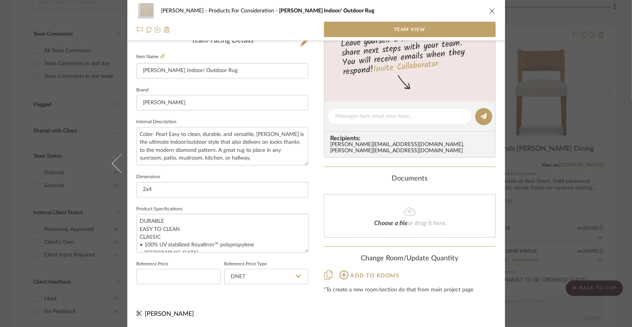
click at [344, 270] on icon at bounding box center [344, 274] width 9 height 9
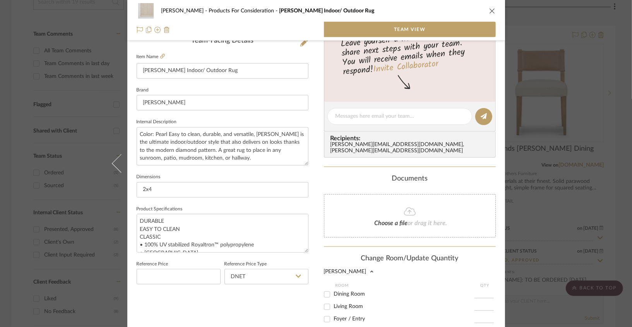
scroll to position [302, 0]
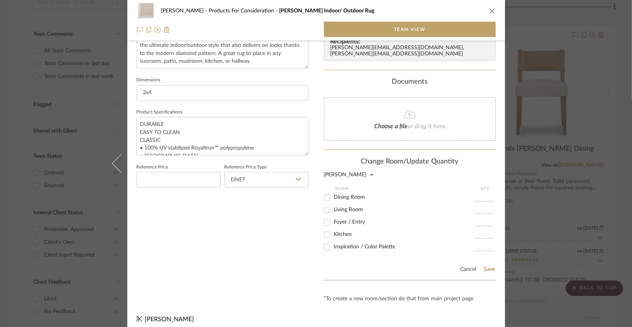
click at [328, 217] on input "Foyer / Entry" at bounding box center [327, 222] width 12 height 12
checkbox input "true"
type input "1"
click at [469, 266] on div "Cancel Save" at bounding box center [410, 267] width 172 height 25
click at [469, 266] on button "Save" at bounding box center [490, 269] width 12 height 6
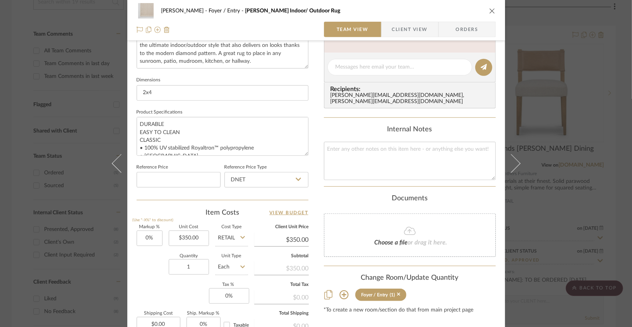
click at [469, 10] on icon "close" at bounding box center [493, 11] width 6 height 6
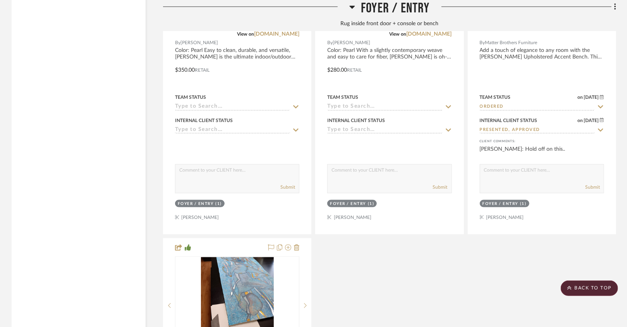
scroll to position [1776, 0]
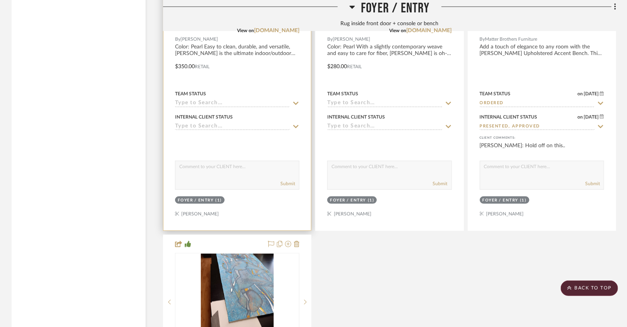
click at [211, 198] on div "Foyer / Entry" at bounding box center [196, 201] width 36 height 6
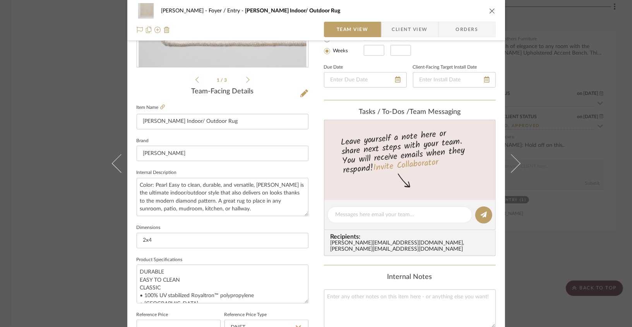
scroll to position [393, 0]
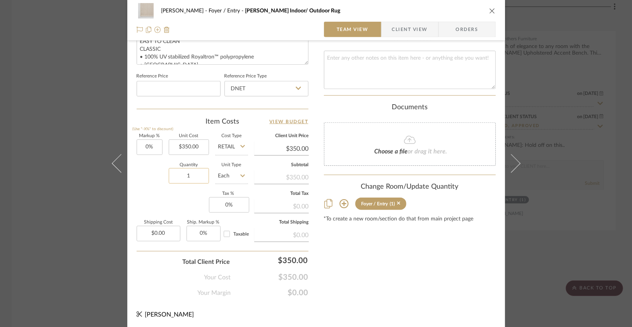
drag, startPoint x: 194, startPoint y: 172, endPoint x: 178, endPoint y: 172, distance: 15.9
click at [178, 172] on input "1" at bounding box center [189, 175] width 40 height 15
click at [185, 175] on input "1" at bounding box center [189, 175] width 40 height 15
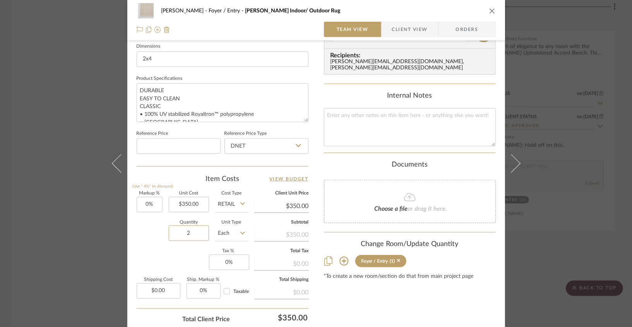
scroll to position [334, 0]
type input "2"
click at [406, 114] on textarea at bounding box center [410, 128] width 172 height 38
click at [325, 109] on textarea "Rug to use in front of Pool Door and Front Door" at bounding box center [410, 128] width 172 height 38
type textarea "(2) Rug to use in front of Pool Door and Front Door"
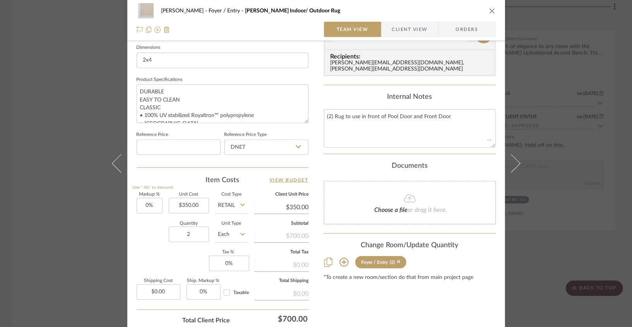
click at [469, 112] on div "Lois Londe Foyer / Entry Cordelia Indoor/ Outdoor Rug Team View Client View Ord…" at bounding box center [316, 163] width 632 height 327
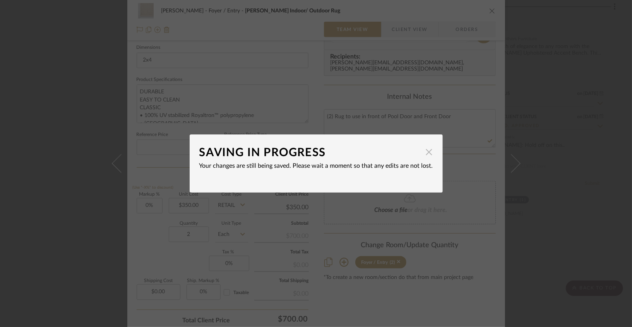
click at [424, 156] on span "button" at bounding box center [429, 151] width 15 height 15
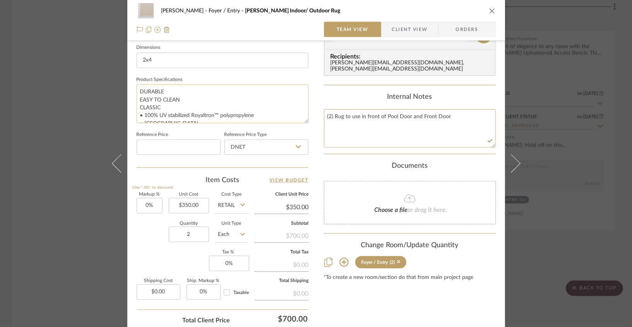
drag, startPoint x: 469, startPoint y: 115, endPoint x: 297, endPoint y: 109, distance: 171.7
click at [299, 109] on div "Lois Londe Foyer / Entry Cordelia Indoor/ Outdoor Rug Team View Client View Ord…" at bounding box center [316, 29] width 378 height 715
click at [469, 45] on div "Lois Londe Foyer / Entry Cordelia Indoor/ Outdoor Rug Team View Client View Ord…" at bounding box center [316, 163] width 632 height 327
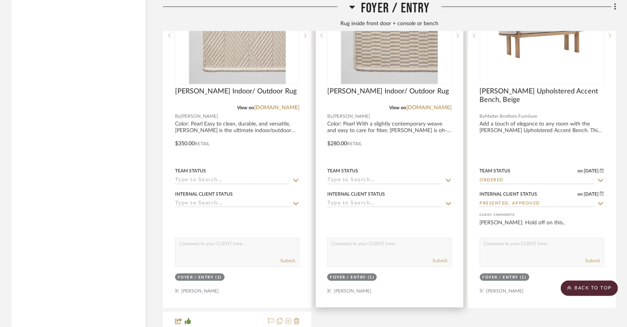
scroll to position [1694, 0]
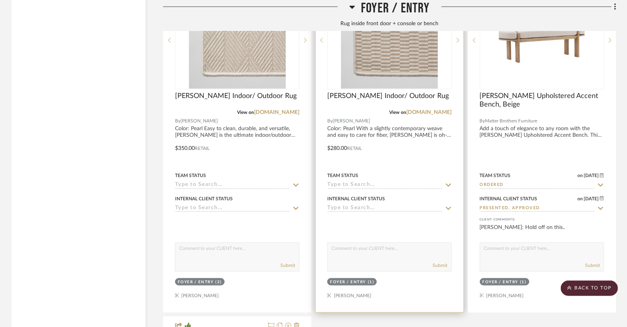
click at [364, 279] on div "Foyer / Entry" at bounding box center [348, 282] width 36 height 6
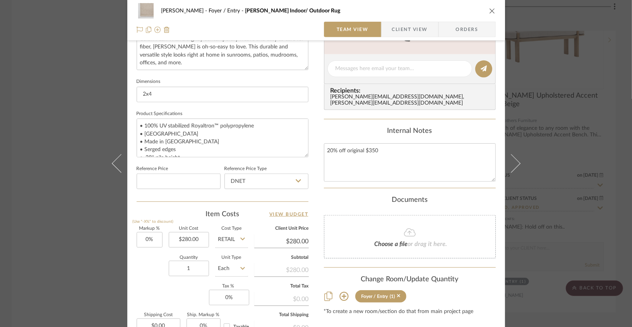
scroll to position [302, 0]
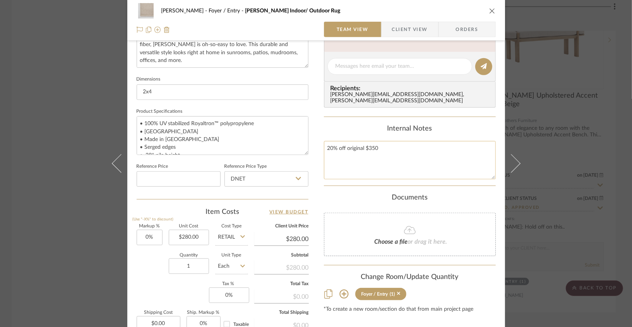
click at [383, 159] on textarea "20% off original $350" at bounding box center [410, 160] width 172 height 38
paste textarea "(2) Rug to use in front of Pool Door and Front Door"
click at [378, 142] on textarea "20% off original $350.(2) Rug to use in front of Pool Door and Front Door" at bounding box center [410, 160] width 172 height 38
click at [377, 141] on textarea "20% off original $350.(2) Rug to use in front of Pool Door and Front Door" at bounding box center [410, 160] width 172 height 38
type textarea "20% off original $350. (2) Rug to use in front of Pool Door and Front Door"
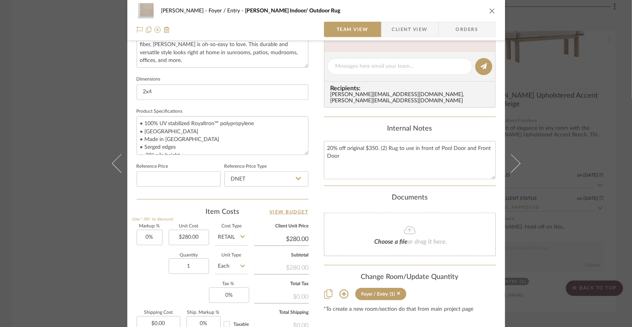
click at [469, 124] on div "Lois Londe Foyer / Entry Humphrey Indoor/ Outdoor Rug Team View Client View Ord…" at bounding box center [316, 163] width 632 height 327
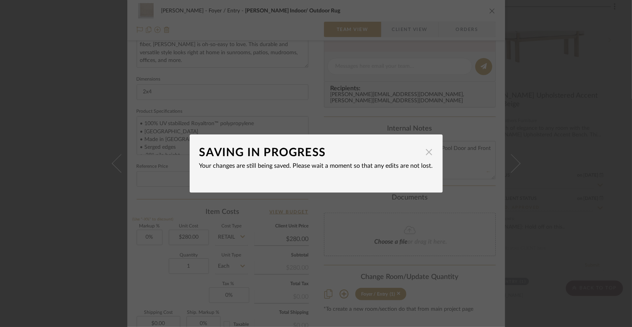
click at [422, 151] on span "button" at bounding box center [429, 151] width 15 height 15
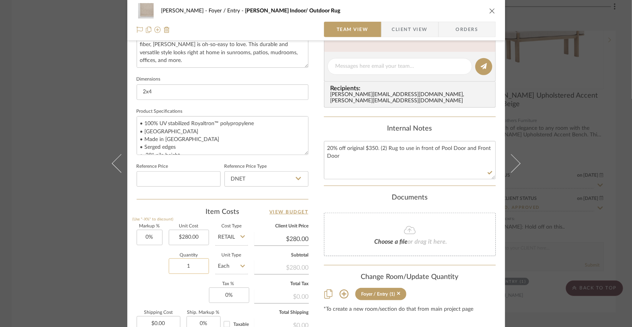
click at [195, 262] on input "1" at bounding box center [189, 265] width 40 height 15
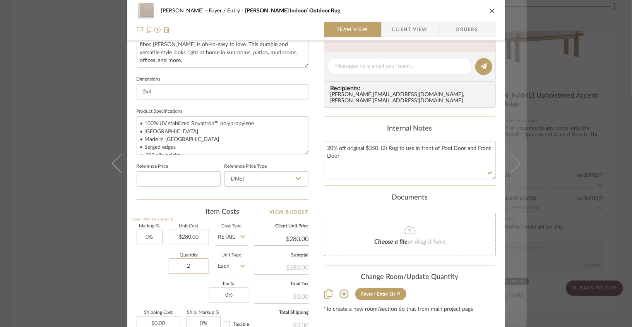
type input "2"
click at [469, 175] on button at bounding box center [516, 163] width 22 height 327
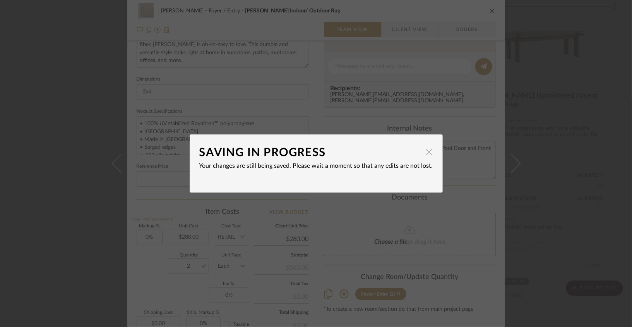
click at [428, 155] on span "button" at bounding box center [429, 151] width 15 height 15
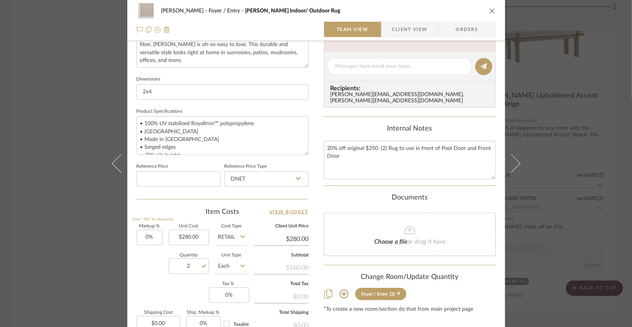
click at [469, 119] on div "Lois Londe Foyer / Entry Humphrey Indoor/ Outdoor Rug Team View Client View Ord…" at bounding box center [316, 163] width 632 height 327
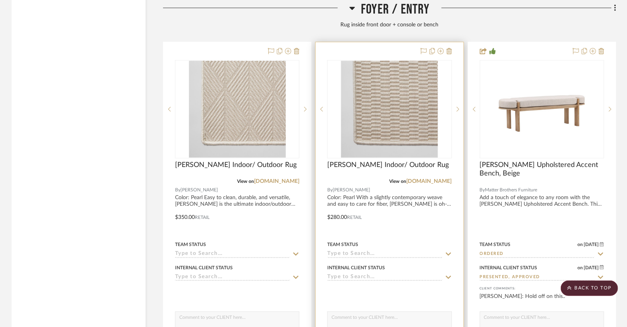
scroll to position [1623, 0]
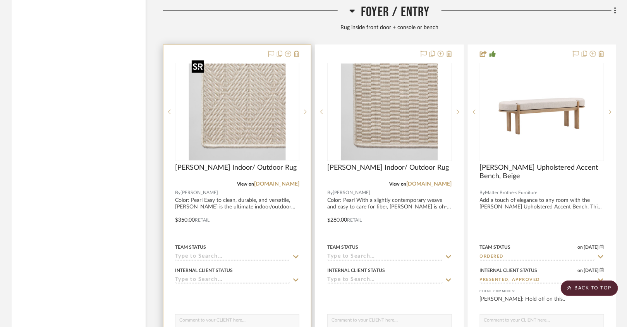
click at [0, 0] on img at bounding box center [0, 0] width 0 height 0
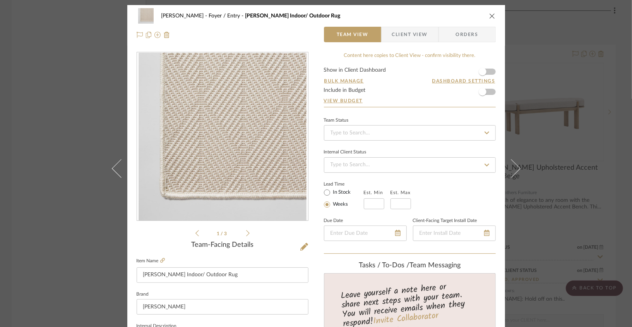
scroll to position [0, 0]
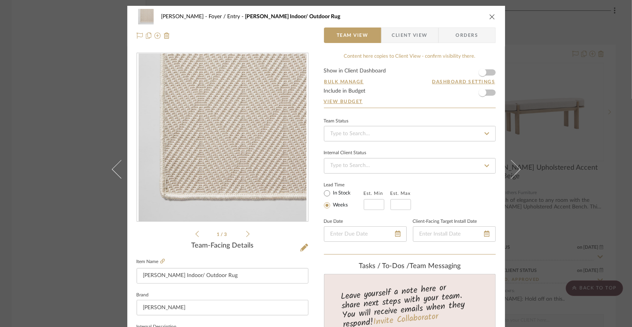
click at [469, 14] on icon "close" at bounding box center [493, 17] width 6 height 6
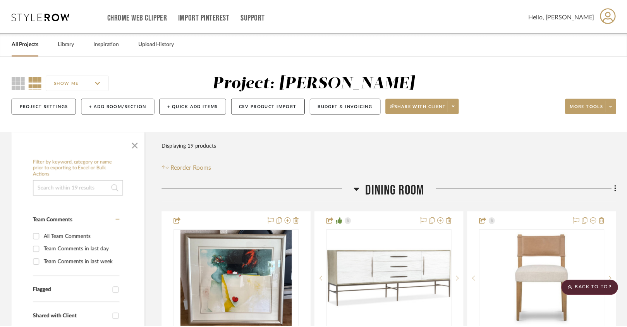
scroll to position [1623, 0]
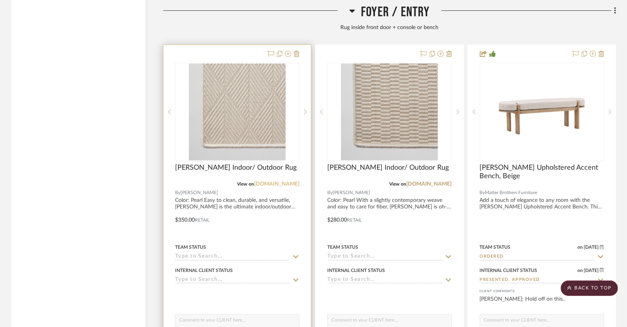
click at [297, 181] on link "docs.google.com" at bounding box center [276, 183] width 45 height 5
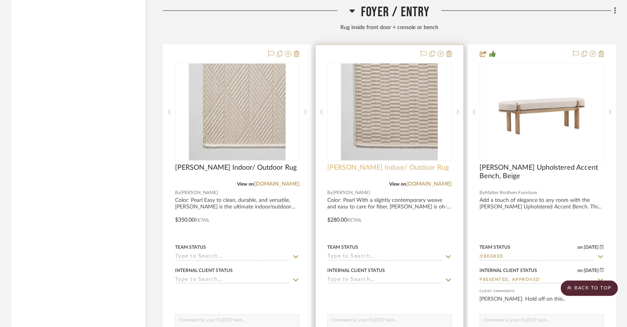
click at [340, 165] on span "Humphrey Indoor/ Outdoor Rug" at bounding box center [388, 167] width 122 height 9
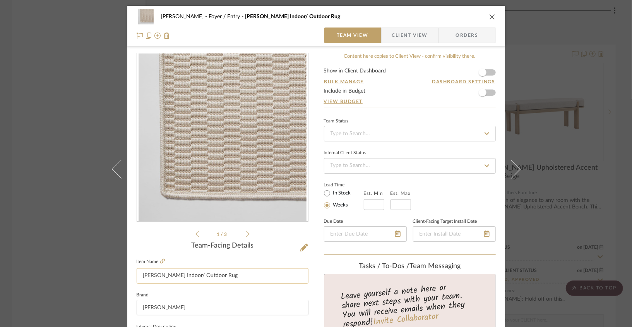
scroll to position [137, 0]
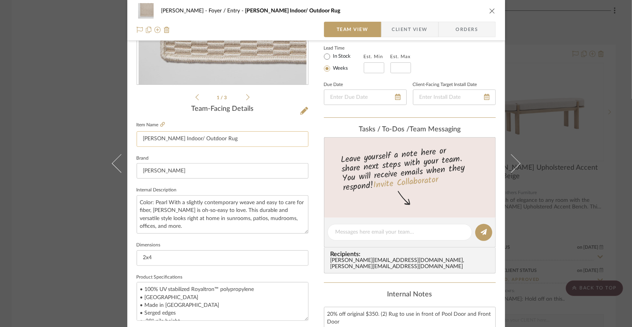
click at [141, 141] on input "Humphrey Indoor/ Outdoor Rug" at bounding box center [223, 138] width 172 height 15
type input "2'x4' [PERSON_NAME] Indoor/ Outdoor Rug"
click at [469, 65] on div "Lois Londe Foyer / Entry Humphrey Indoor/ Outdoor Rug Team View Client View Ord…" at bounding box center [316, 163] width 632 height 327
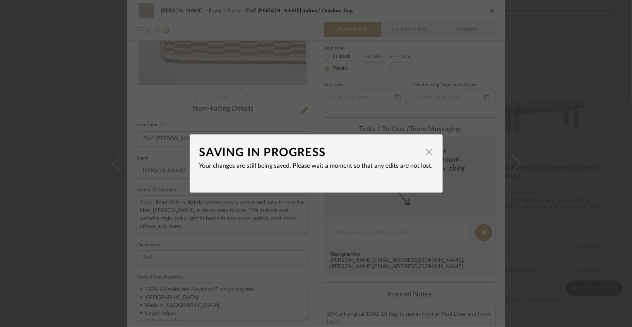
click at [430, 153] on dialog-content "SAVING IN PROGRESS × Your changes are still being saved. Please wait a moment s…" at bounding box center [316, 163] width 253 height 58
click at [427, 152] on span "button" at bounding box center [429, 151] width 15 height 15
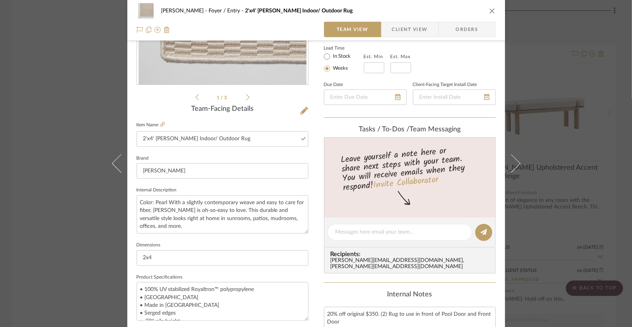
click at [469, 134] on div "Lois Londe Foyer / Entry 2'x4' Humphrey Indoor/ Outdoor Rug Team View Client Vi…" at bounding box center [316, 163] width 632 height 327
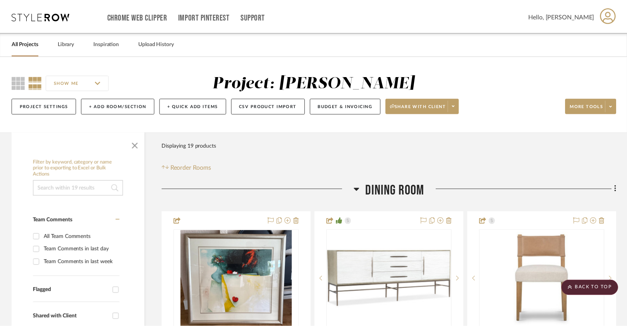
scroll to position [1623, 0]
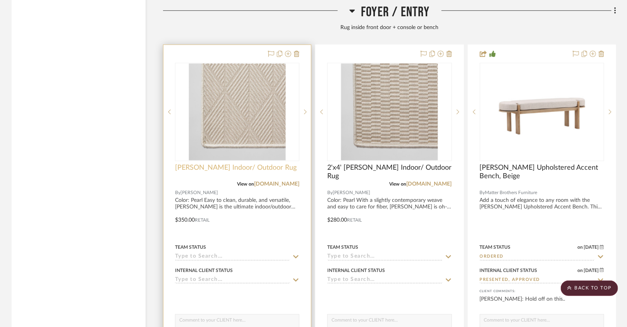
click at [244, 163] on span "Cordelia Indoor/ Outdoor Rug" at bounding box center [236, 167] width 122 height 9
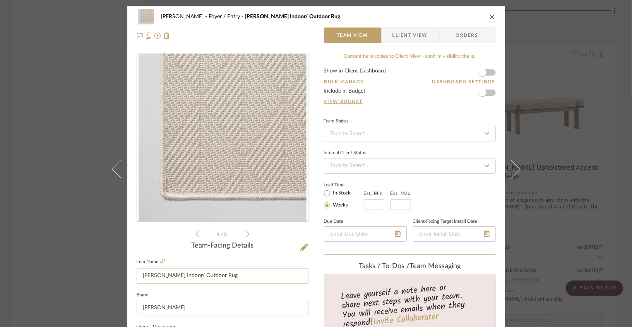
click at [141, 277] on input "Cordelia Indoor/ Outdoor Rug" at bounding box center [223, 275] width 172 height 15
click at [469, 20] on div "Lois Londe Foyer / Entry Cordelia Indoor/ Outdoor Rug" at bounding box center [316, 16] width 359 height 15
click at [469, 12] on div "Lois Londe Foyer / Entry Cordelia Indoor/ Outdoor Rug" at bounding box center [316, 16] width 359 height 15
click at [469, 13] on button "close" at bounding box center [492, 16] width 7 height 7
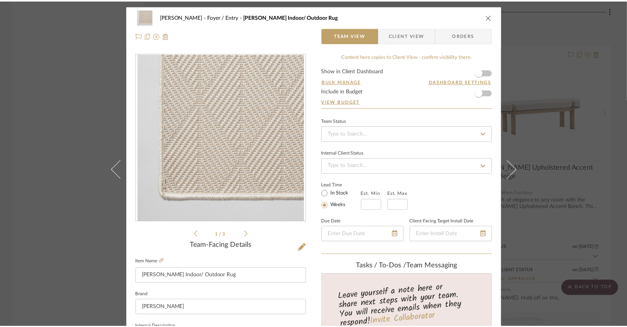
scroll to position [1623, 0]
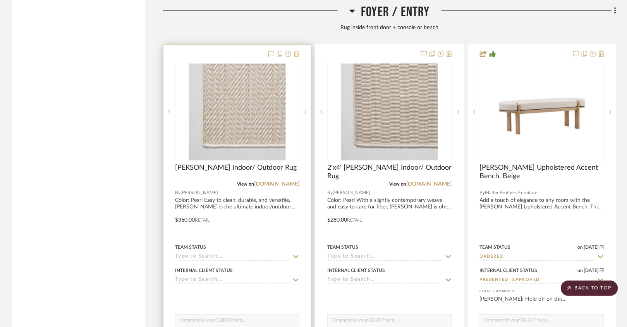
click at [297, 51] on icon at bounding box center [296, 54] width 5 height 6
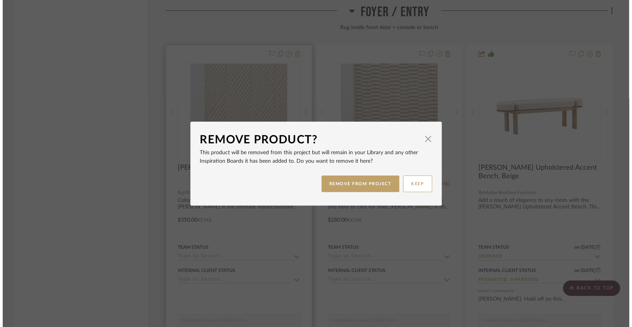
scroll to position [0, 0]
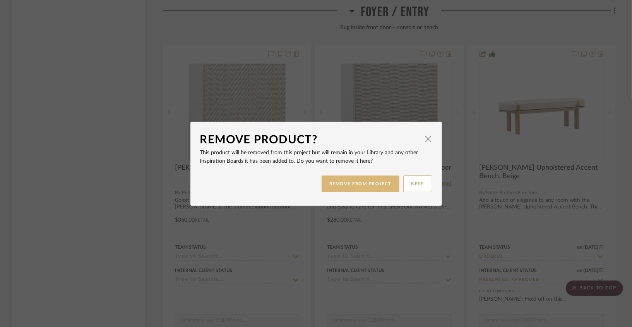
click at [362, 175] on button "REMOVE FROM PROJECT" at bounding box center [361, 183] width 78 height 17
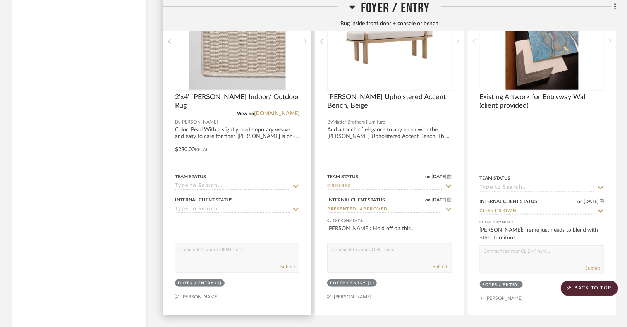
scroll to position [1572, 0]
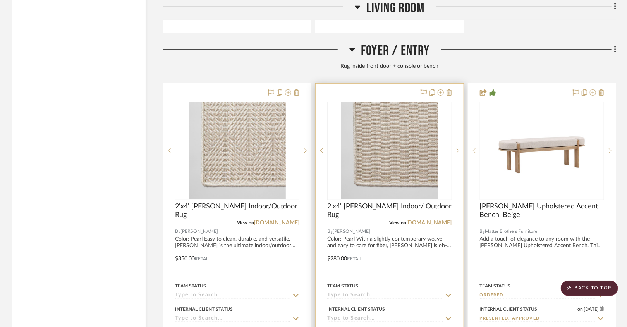
scroll to position [1585, 0]
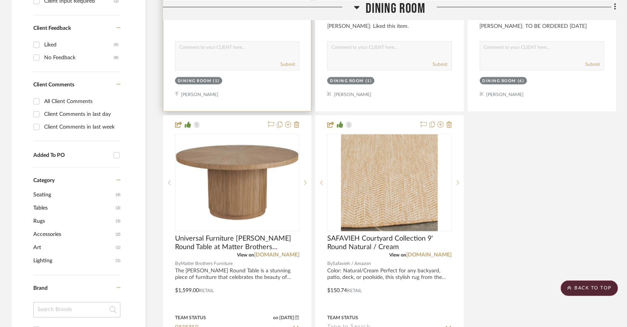
scroll to position [448, 0]
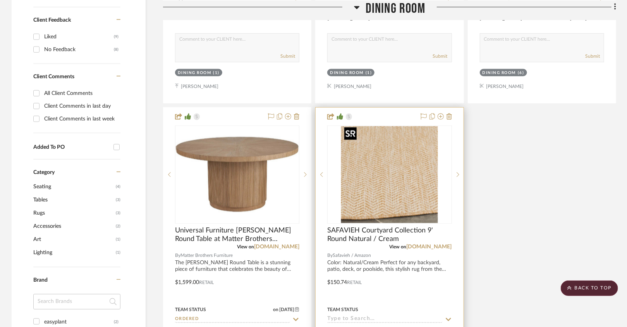
click at [357, 209] on img "0" at bounding box center [389, 174] width 97 height 97
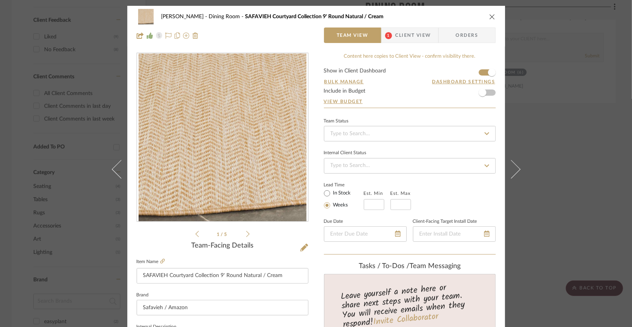
click at [246, 231] on icon at bounding box center [247, 233] width 3 height 7
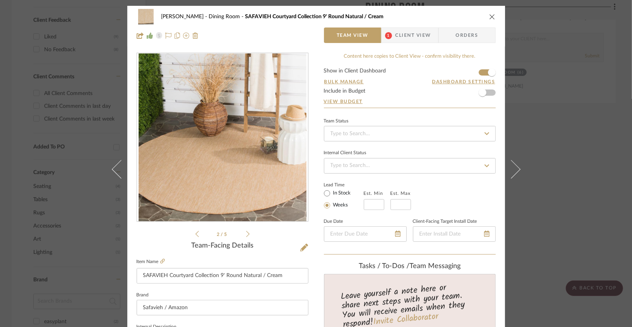
click at [246, 232] on icon at bounding box center [247, 233] width 3 height 7
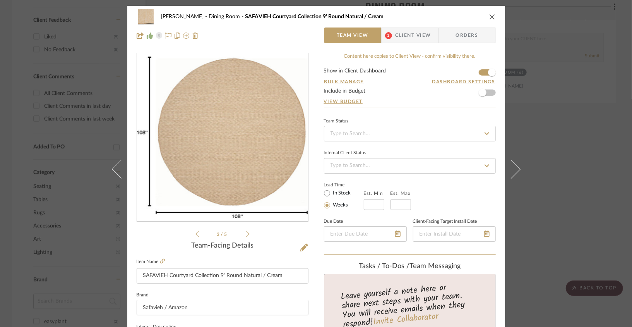
click at [246, 232] on icon at bounding box center [247, 233] width 3 height 7
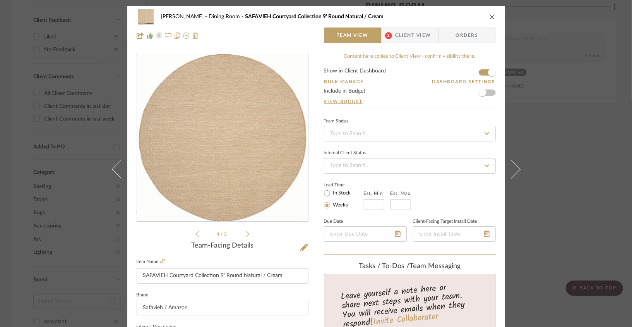
click at [246, 232] on icon at bounding box center [247, 233] width 3 height 7
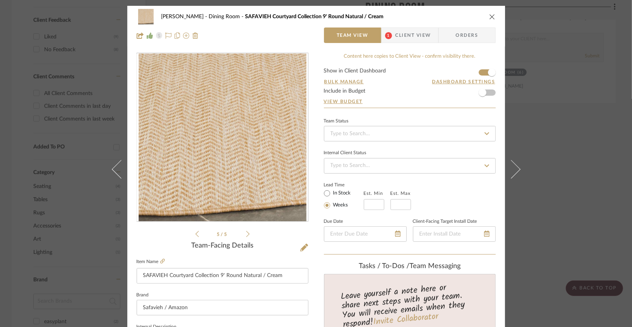
click at [246, 205] on img "4" at bounding box center [223, 137] width 168 height 168
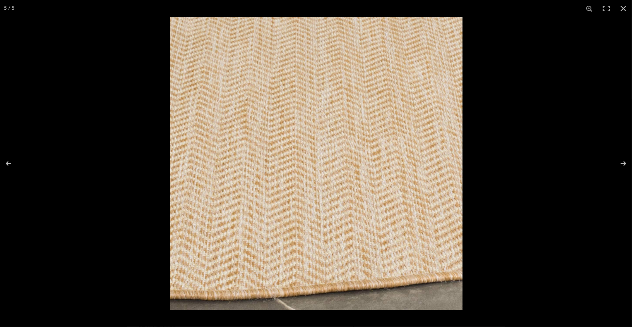
click at [253, 231] on img at bounding box center [316, 163] width 293 height 293
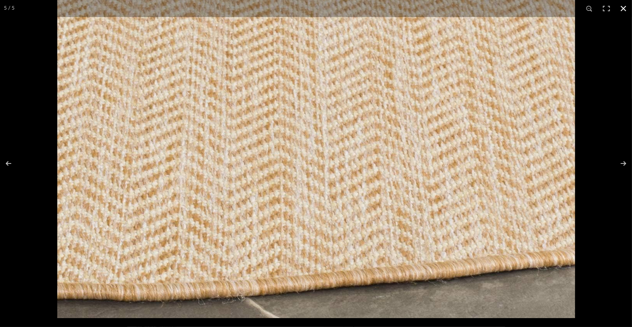
click at [625, 11] on button at bounding box center [623, 8] width 17 height 17
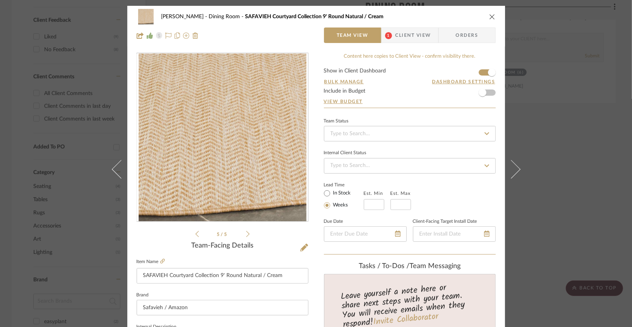
click at [494, 16] on div "Lois Londe Dining Room SAFAVIEH Courtyard Collection 9' Round Natural / Cream T…" at bounding box center [316, 26] width 378 height 41
click at [490, 13] on div "Lois Londe Dining Room SAFAVIEH Courtyard Collection 9' Round Natural / Cream" at bounding box center [316, 16] width 359 height 15
click at [490, 14] on icon "close" at bounding box center [493, 17] width 6 height 6
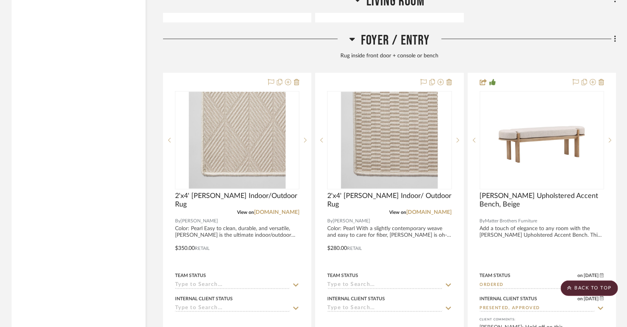
scroll to position [1598, 0]
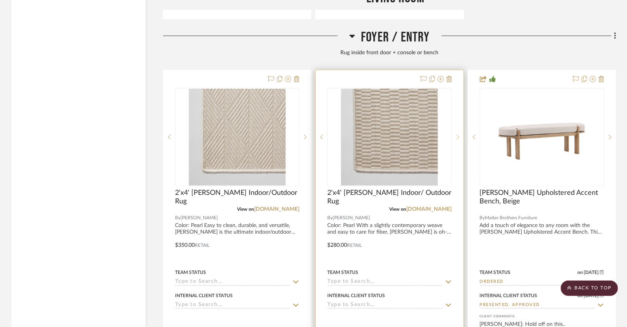
click at [460, 134] on sr-next-btn at bounding box center [458, 136] width 12 height 5
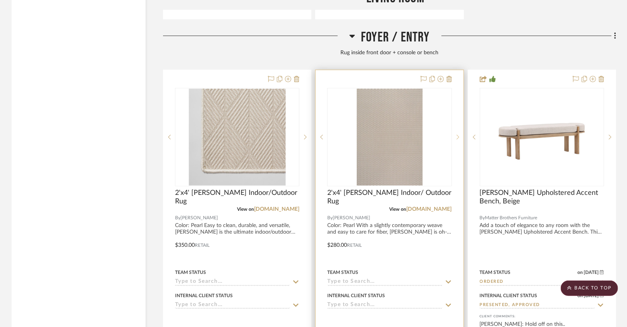
click at [460, 134] on sr-next-btn at bounding box center [458, 136] width 12 height 5
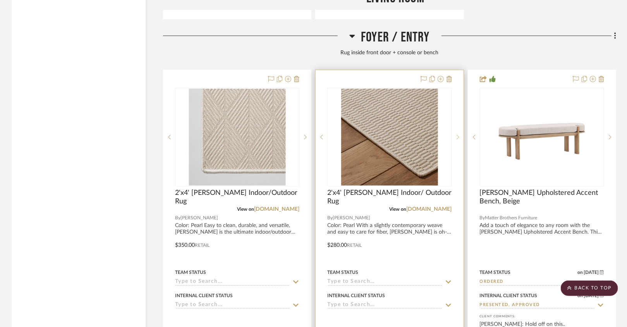
click at [460, 134] on sr-next-btn at bounding box center [458, 136] width 12 height 5
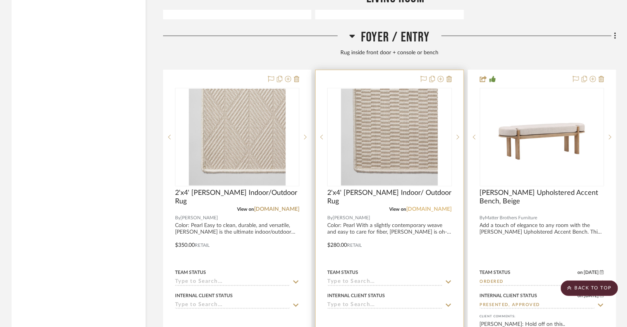
click at [415, 206] on link "[DOMAIN_NAME]" at bounding box center [429, 208] width 45 height 5
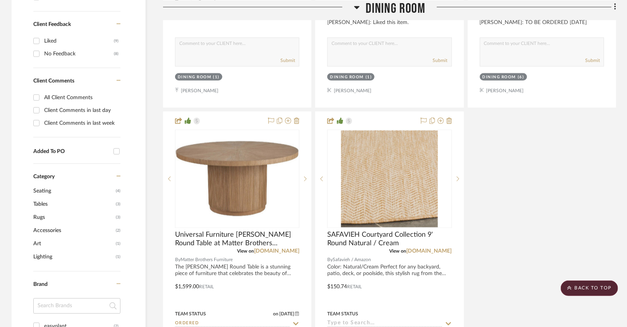
scroll to position [460, 0]
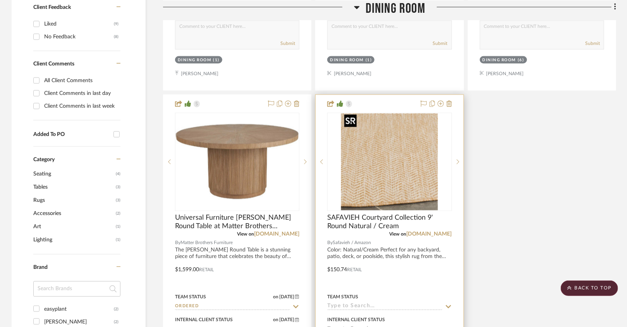
click at [376, 139] on img "0" at bounding box center [389, 161] width 97 height 97
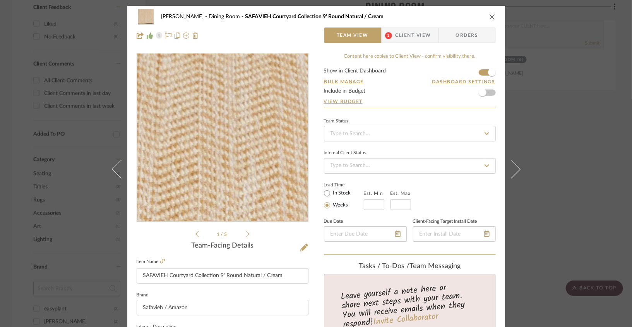
click at [214, 68] on img "0" at bounding box center [223, 137] width 168 height 168
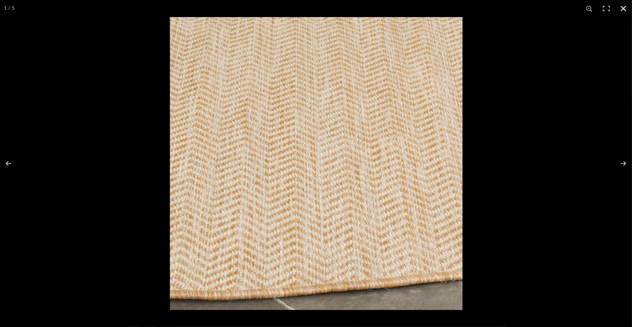
click at [155, 162] on div at bounding box center [316, 163] width 632 height 327
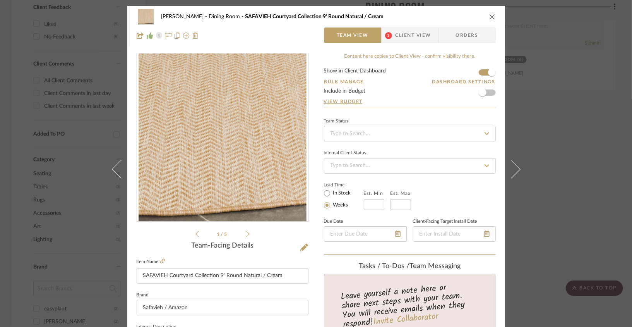
click at [491, 14] on icon "close" at bounding box center [493, 17] width 6 height 6
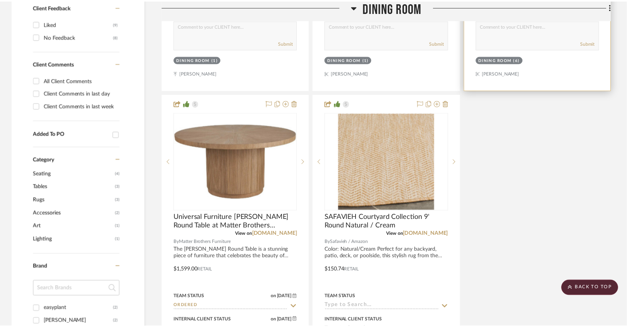
scroll to position [460, 0]
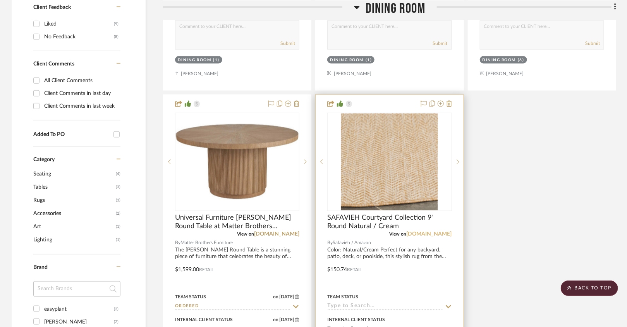
click at [421, 233] on link "[DOMAIN_NAME]" at bounding box center [429, 233] width 45 height 5
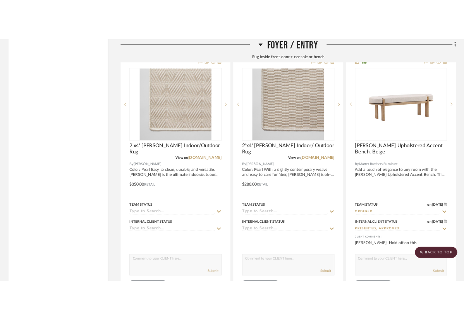
scroll to position [1641, 0]
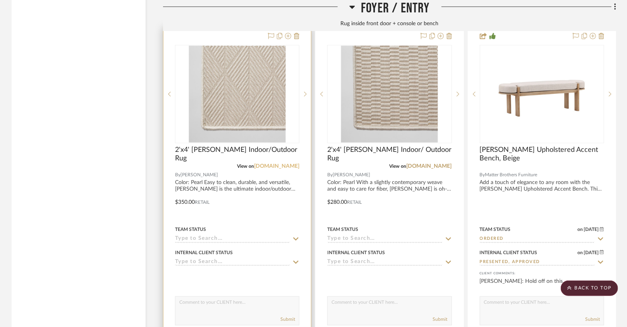
click at [284, 163] on link "[DOMAIN_NAME]" at bounding box center [276, 165] width 45 height 5
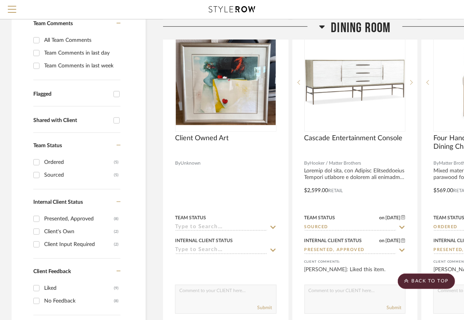
scroll to position [0, 0]
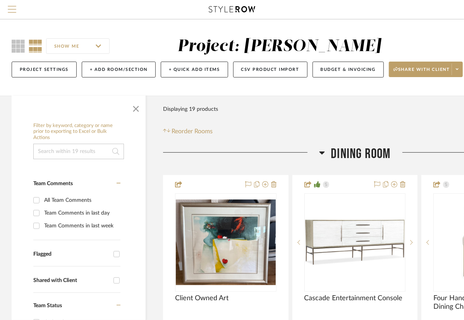
click at [17, 10] on button "Menu" at bounding box center [12, 9] width 24 height 19
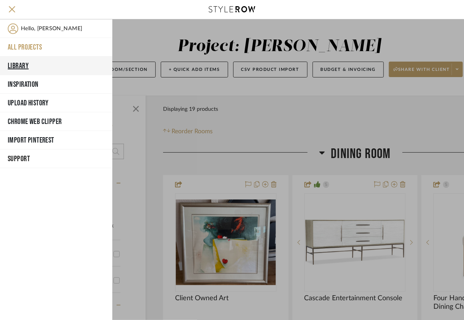
click at [25, 63] on button "Library" at bounding box center [56, 66] width 112 height 19
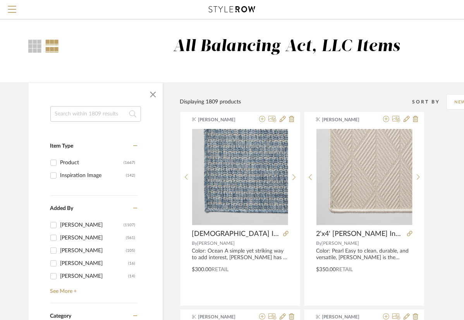
click at [90, 113] on input at bounding box center [95, 113] width 91 height 15
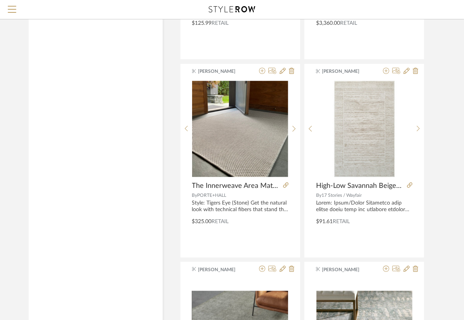
scroll to position [3038, 0]
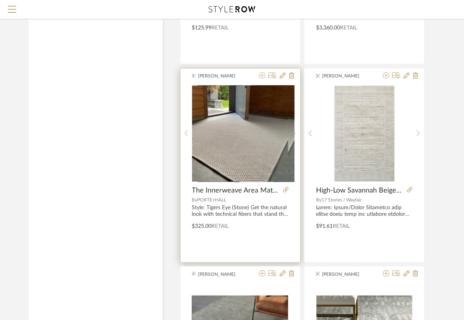
click at [294, 127] on div at bounding box center [294, 133] width 12 height 97
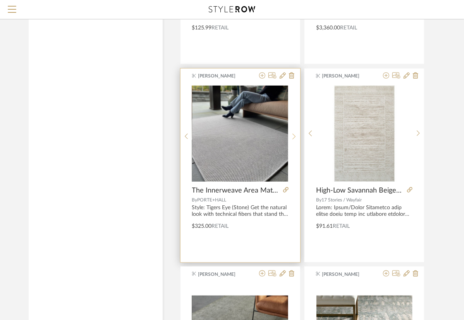
click at [295, 127] on div at bounding box center [294, 136] width 12 height 103
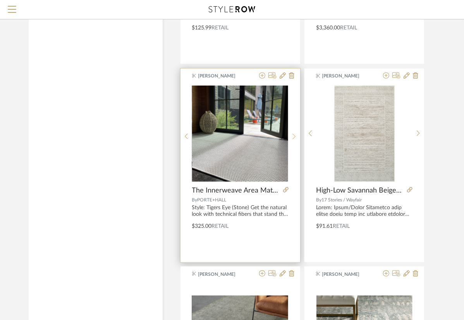
click at [295, 128] on div at bounding box center [294, 136] width 12 height 103
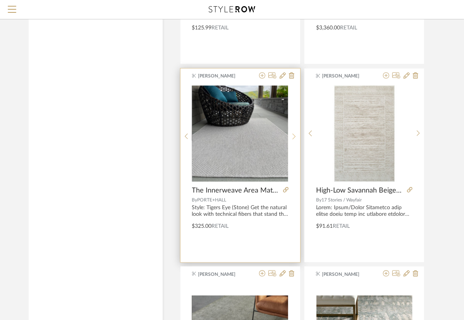
click at [295, 133] on icon at bounding box center [293, 136] width 3 height 7
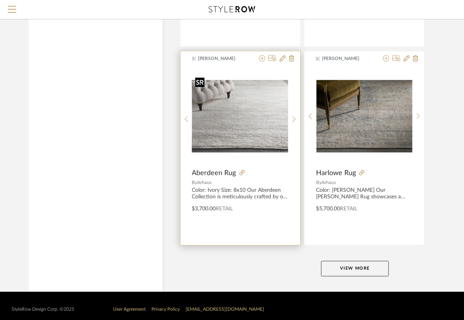
scroll to position [3452, 0]
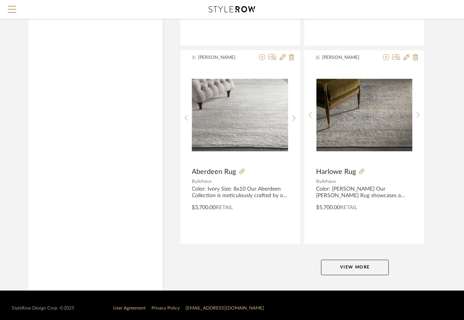
click at [342, 261] on button "View More" at bounding box center [355, 267] width 68 height 15
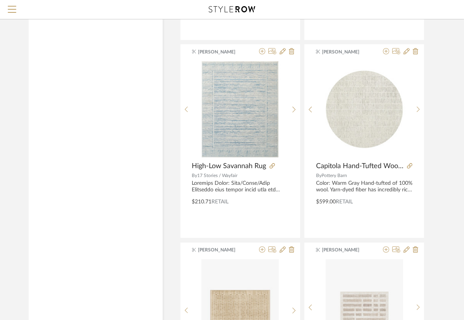
scroll to position [5243, 0]
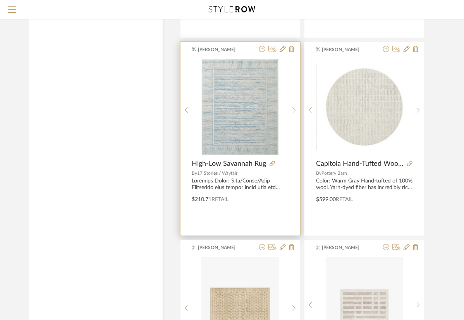
click at [297, 107] on sr-next-btn at bounding box center [294, 110] width 12 height 7
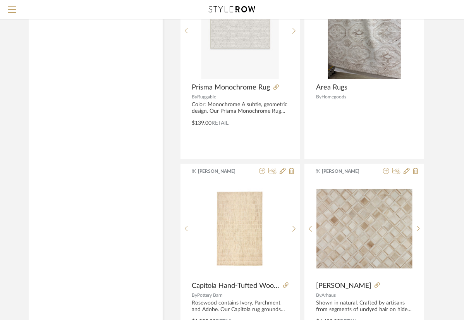
scroll to position [7012, 0]
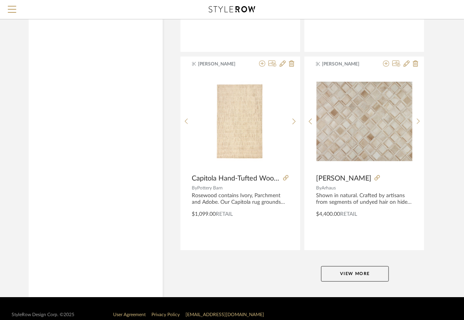
click at [339, 266] on button "View More" at bounding box center [355, 273] width 68 height 15
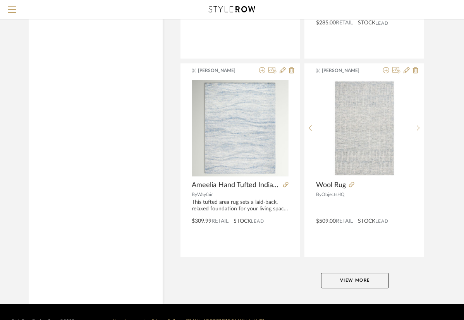
scroll to position [10571, 0]
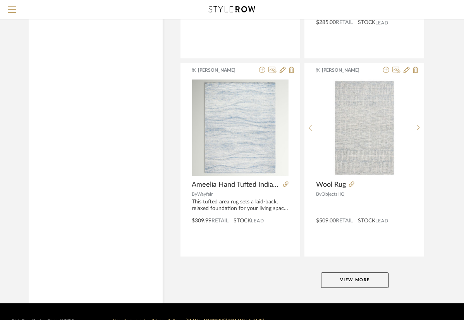
click at [339, 272] on button "View More" at bounding box center [355, 279] width 68 height 15
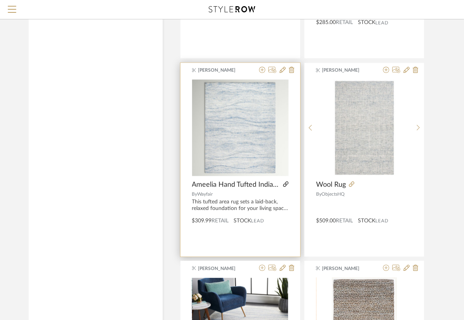
click at [284, 181] on icon at bounding box center [285, 183] width 5 height 5
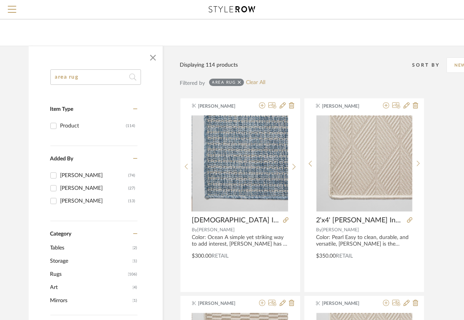
scroll to position [36, 0]
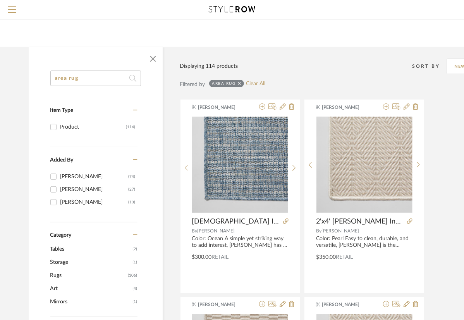
click at [84, 80] on input "area rug" at bounding box center [95, 77] width 91 height 15
drag, startPoint x: 84, startPoint y: 80, endPoint x: 54, endPoint y: 77, distance: 29.6
click at [54, 77] on input "area rug" at bounding box center [95, 77] width 91 height 15
type input "ernesta"
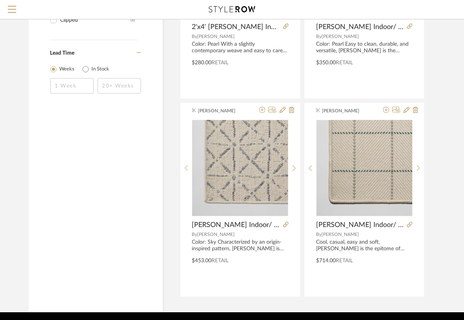
scroll to position [426, 0]
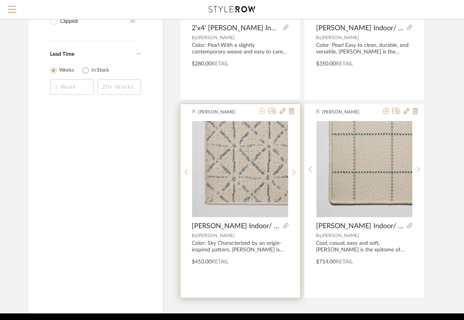
click at [264, 113] on icon at bounding box center [262, 111] width 6 height 6
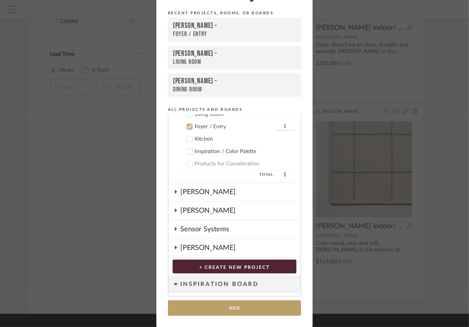
scroll to position [154, 0]
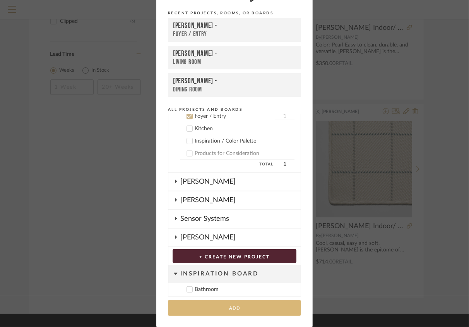
click at [200, 314] on button "Add" at bounding box center [234, 308] width 133 height 16
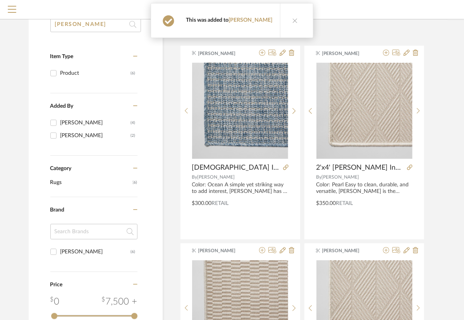
scroll to position [0, 0]
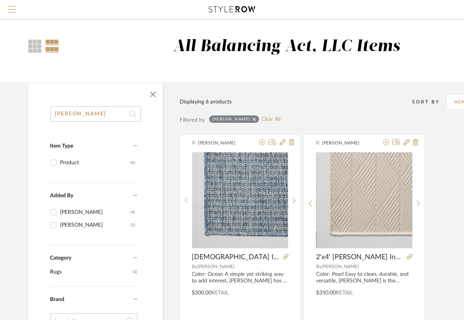
click at [15, 7] on span "Menu" at bounding box center [12, 12] width 9 height 12
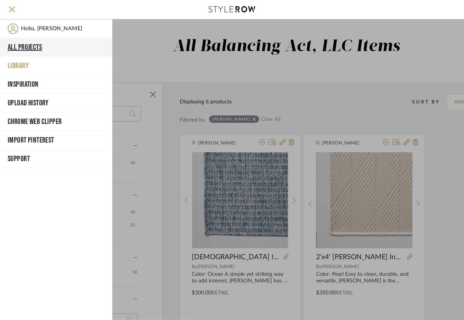
click at [30, 47] on button "All Projects" at bounding box center [56, 47] width 112 height 19
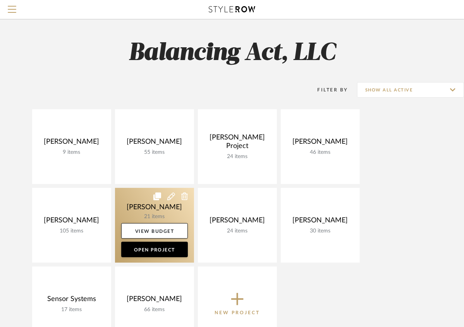
click at [174, 218] on link at bounding box center [154, 225] width 79 height 75
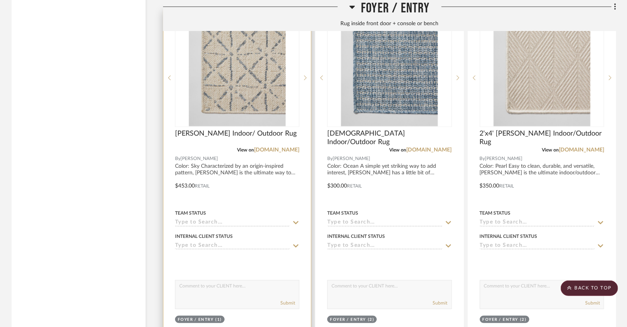
scroll to position [1660, 0]
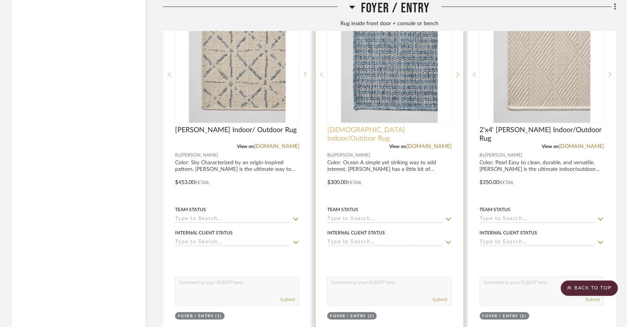
click at [399, 126] on span "[DEMOGRAPHIC_DATA] Indoor/Outdoor Rug" at bounding box center [389, 134] width 124 height 17
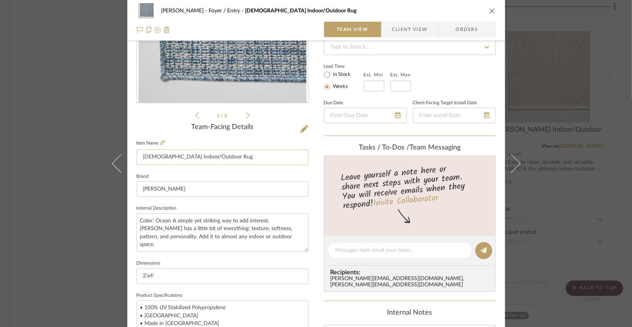
scroll to position [119, 0]
click at [139, 159] on input "[DEMOGRAPHIC_DATA] Indoor/Outdoor Rug" at bounding box center [223, 156] width 172 height 15
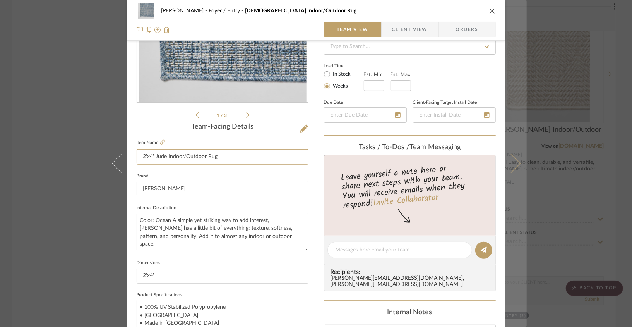
type input "2'x4' Jude Indoor/Outdoor Rug"
click at [464, 67] on button at bounding box center [516, 163] width 22 height 327
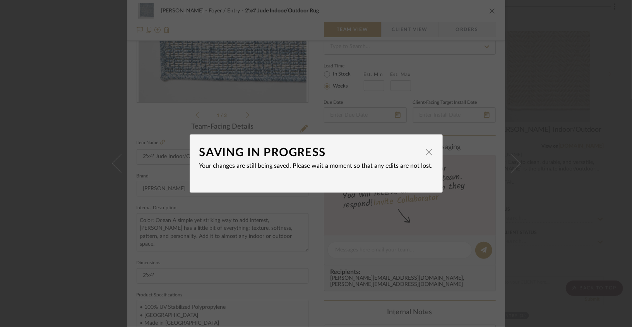
click at [431, 154] on dialog-content "SAVING IN PROGRESS × Your changes are still being saved. Please wait a moment s…" at bounding box center [316, 163] width 253 height 58
click at [431, 153] on dialog-content "SAVING IN PROGRESS × Your changes are still being saved. Please wait a moment s…" at bounding box center [316, 163] width 253 height 58
click at [428, 153] on span "button" at bounding box center [429, 151] width 15 height 15
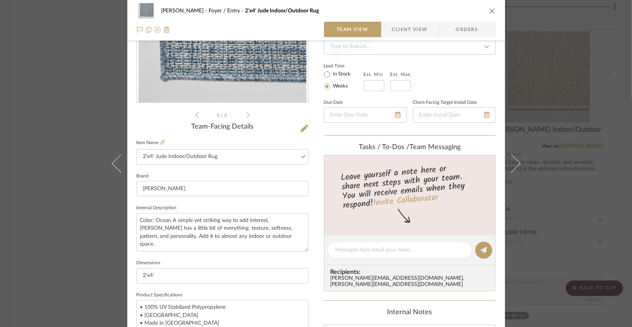
click at [464, 136] on div "[PERSON_NAME] Foyer / Entry 2'x4' Jude Indoor/Outdoor Rug Team View Client View…" at bounding box center [316, 163] width 632 height 327
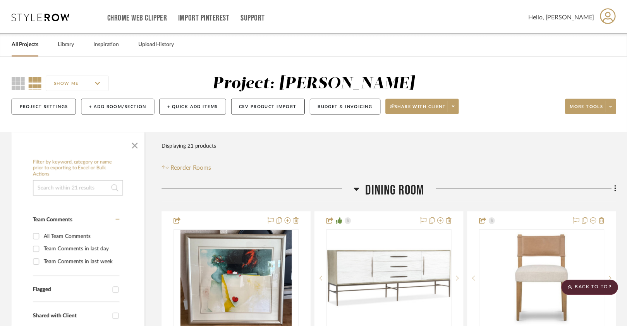
scroll to position [1660, 0]
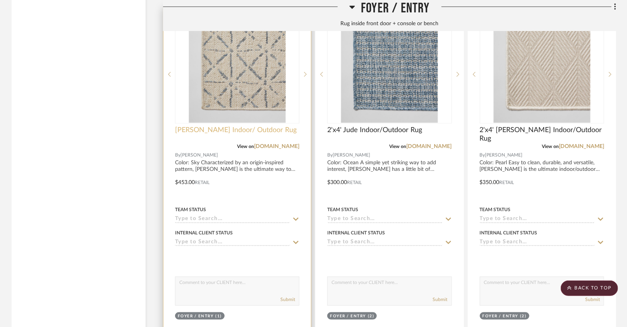
click at [249, 126] on span "[PERSON_NAME] Indoor/ Outdoor Rug" at bounding box center [236, 130] width 122 height 9
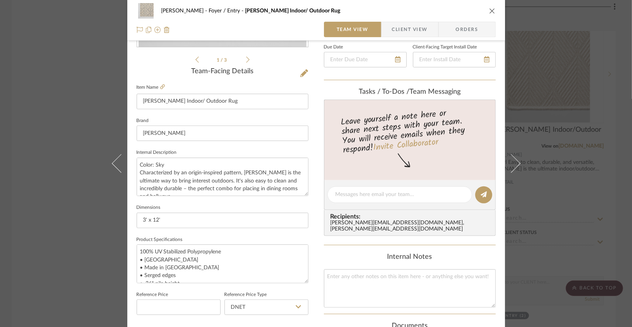
scroll to position [180, 0]
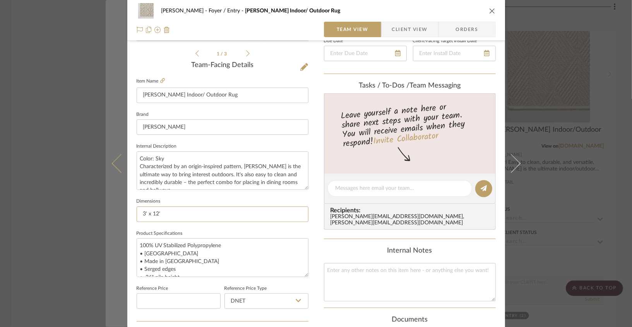
drag, startPoint x: 184, startPoint y: 216, endPoint x: 116, endPoint y: 213, distance: 68.2
click at [116, 213] on mat-dialog-content "[PERSON_NAME] Foyer / Entry [PERSON_NAME] Indoor/ Outdoor Rug Team View Client …" at bounding box center [316, 182] width 421 height 715
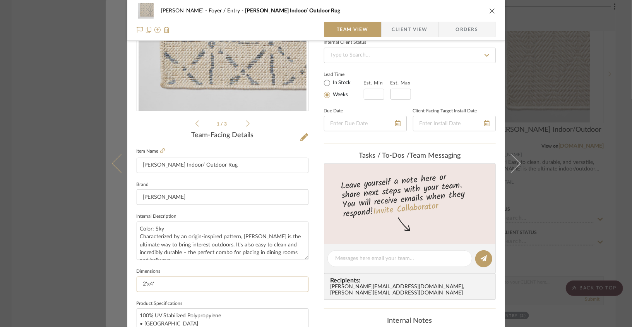
scroll to position [102, 0]
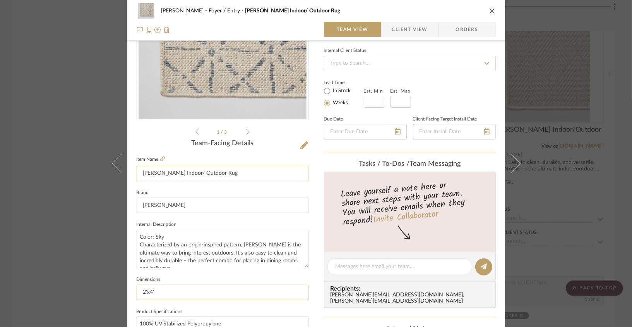
type input "2'x4'"
click at [139, 170] on input "[PERSON_NAME] Indoor/ Outdoor Rug" at bounding box center [223, 173] width 172 height 15
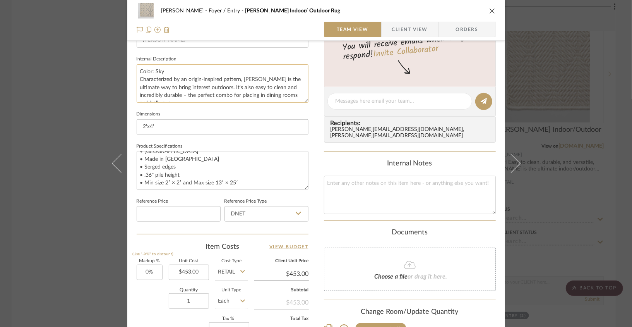
scroll to position [314, 0]
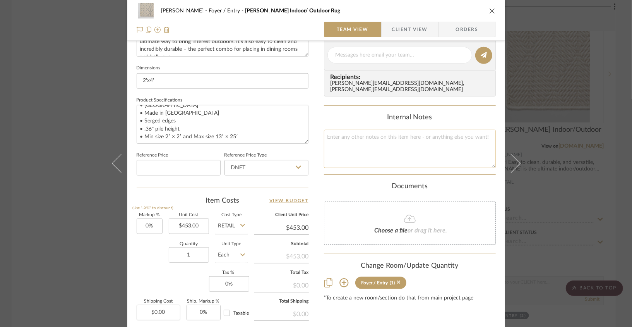
type input "2'x4' [PERSON_NAME] Indoor/ Outdoor Rug"
click at [326, 141] on textarea at bounding box center [410, 149] width 172 height 38
type textarea "(2) one for pool door and one for front door"
drag, startPoint x: 196, startPoint y: 253, endPoint x: 186, endPoint y: 253, distance: 10.1
click at [186, 253] on input "1" at bounding box center [189, 254] width 40 height 15
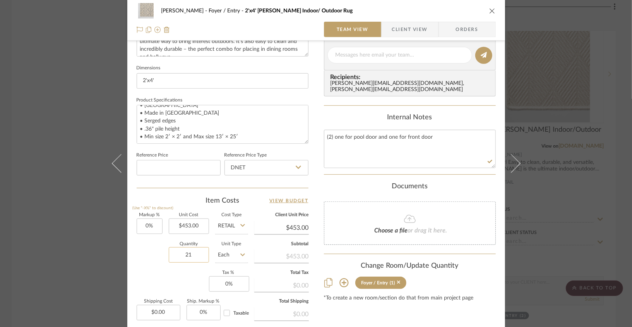
drag, startPoint x: 197, startPoint y: 254, endPoint x: 177, endPoint y: 254, distance: 20.1
click at [177, 254] on input "21" at bounding box center [189, 254] width 40 height 15
type input "2"
click at [333, 118] on div "Internal Notes (2) one for pool door and one for front door" at bounding box center [410, 140] width 172 height 55
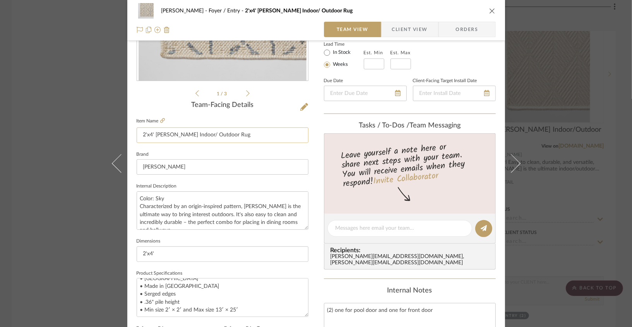
scroll to position [0, 0]
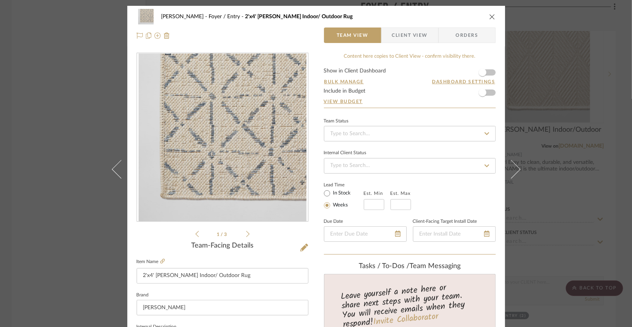
click at [464, 113] on div "[PERSON_NAME] Foyer / Entry 2'x4' [PERSON_NAME] Indoor/ Outdoor Rug Team View C…" at bounding box center [316, 163] width 632 height 327
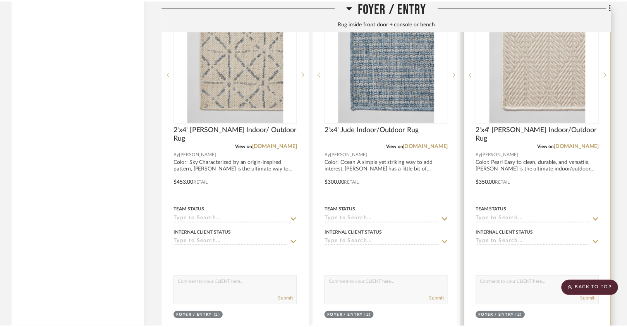
scroll to position [1660, 0]
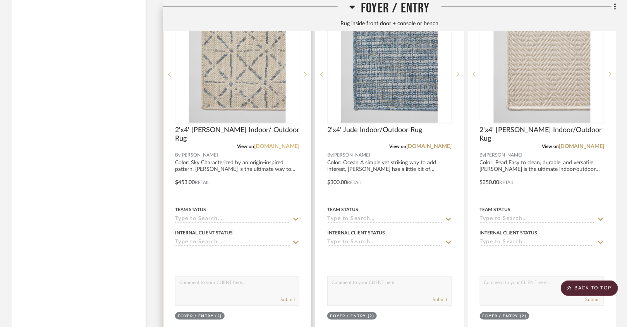
click at [284, 144] on link "[DOMAIN_NAME]" at bounding box center [276, 146] width 45 height 5
click at [199, 176] on div at bounding box center [237, 176] width 148 height 339
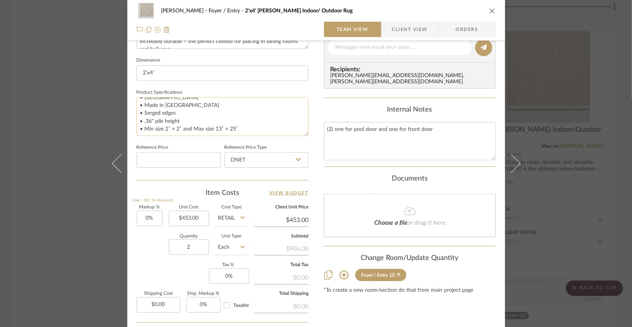
scroll to position [363, 0]
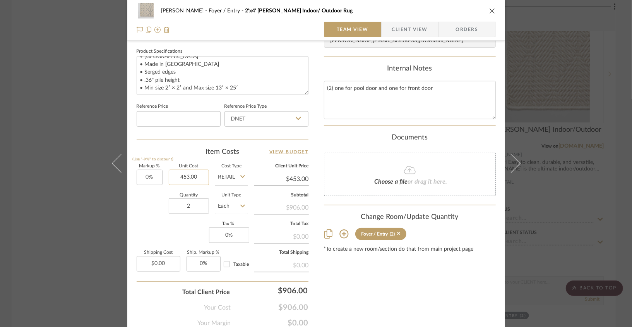
click at [201, 175] on input "453.00" at bounding box center [189, 177] width 40 height 15
type input "$300.00"
click at [421, 134] on div "Documents" at bounding box center [410, 138] width 172 height 9
type input "$300.00"
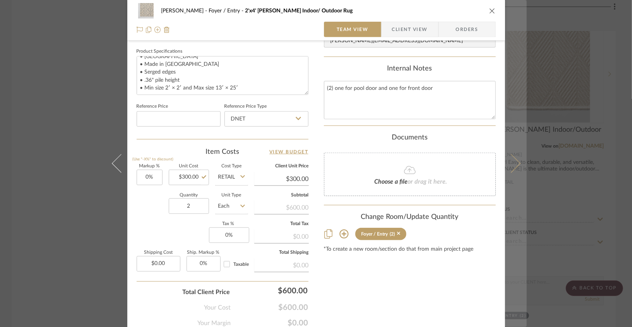
click at [464, 57] on button at bounding box center [516, 163] width 22 height 327
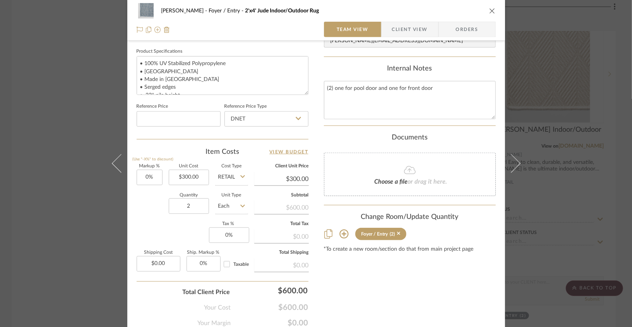
click at [464, 16] on div "[PERSON_NAME] Foyer / Entry 2'x4' Jude Indoor/Outdoor Rug" at bounding box center [316, 10] width 359 height 15
click at [464, 15] on div "[PERSON_NAME] Foyer / Entry 2'x4' Jude Indoor/Outdoor Rug" at bounding box center [316, 10] width 359 height 15
click at [464, 12] on icon "close" at bounding box center [493, 11] width 6 height 6
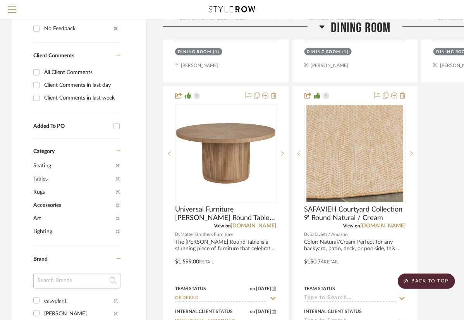
scroll to position [433, 0]
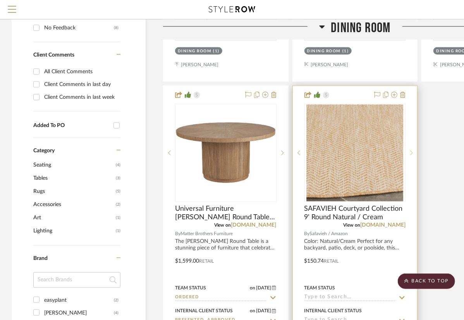
click at [412, 150] on icon at bounding box center [411, 152] width 3 height 5
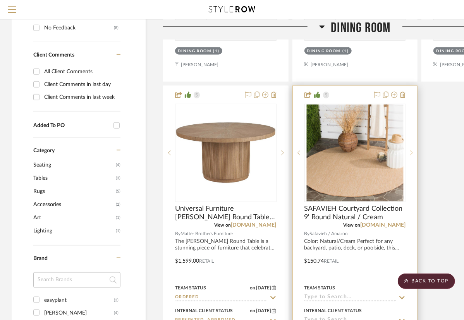
click at [412, 151] on icon at bounding box center [412, 153] width 3 height 5
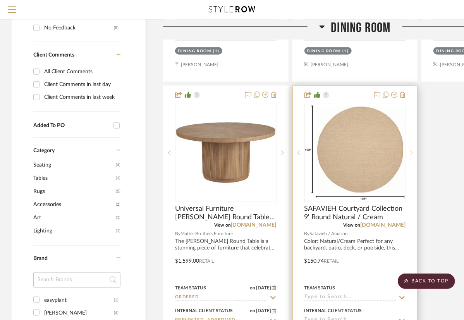
click at [412, 151] on icon at bounding box center [412, 153] width 3 height 5
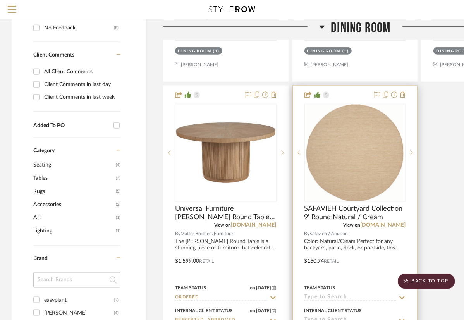
click at [301, 152] on sr-prev-btn at bounding box center [299, 152] width 12 height 5
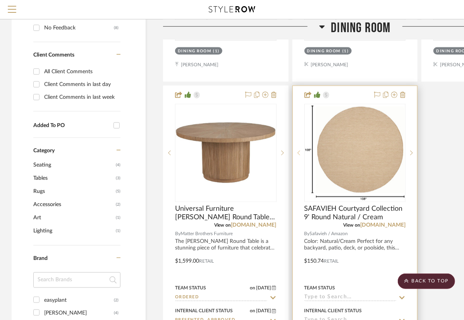
click at [301, 152] on sr-prev-btn at bounding box center [299, 152] width 12 height 5
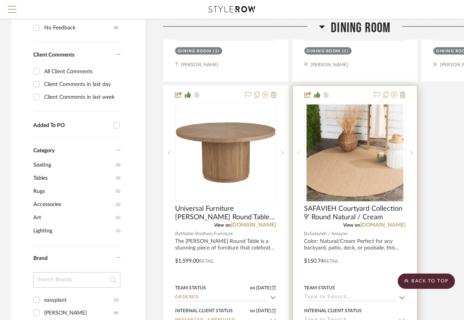
click at [301, 152] on sr-prev-btn at bounding box center [299, 152] width 12 height 5
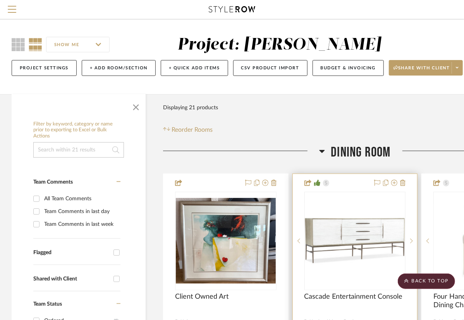
scroll to position [0, 0]
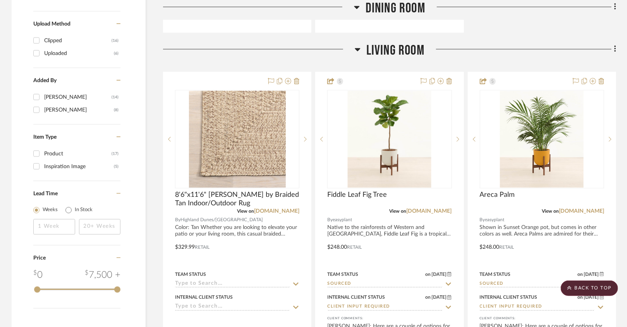
scroll to position [856, 0]
